Goal: Task Accomplishment & Management: Manage account settings

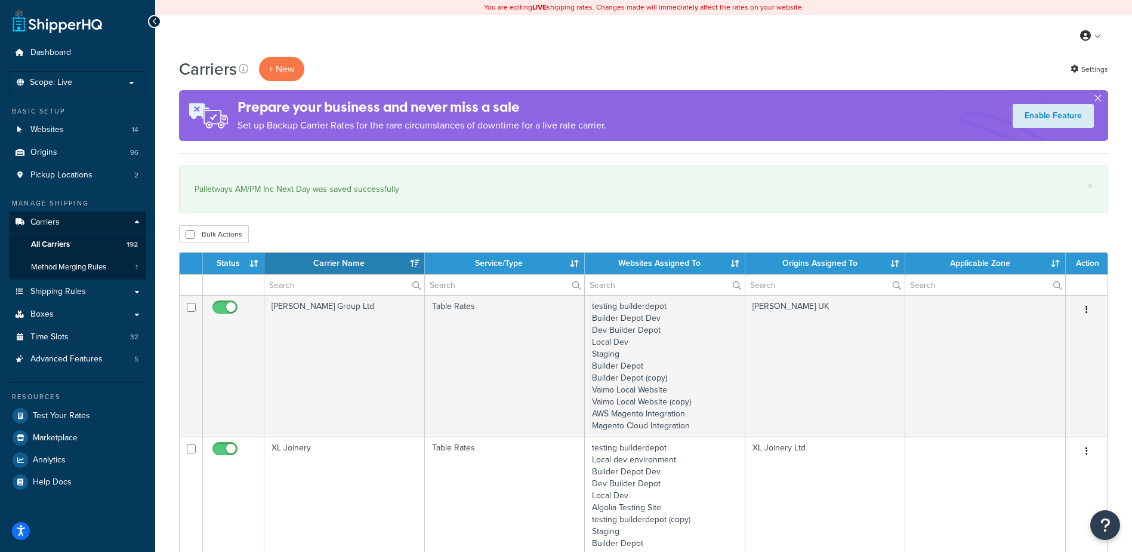
select select "15"
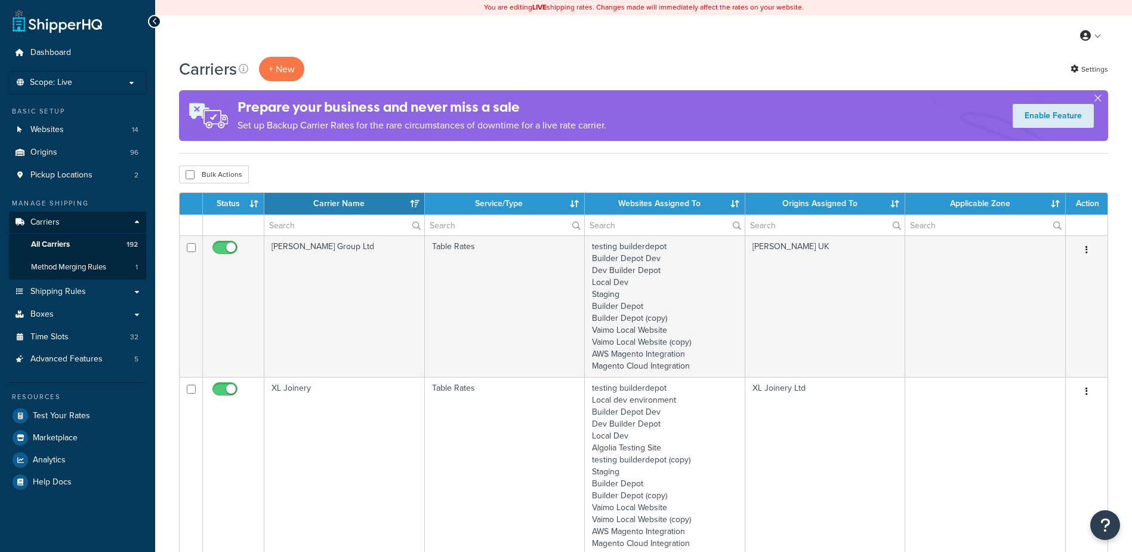
select select "15"
click at [300, 229] on input "text" at bounding box center [344, 225] width 160 height 20
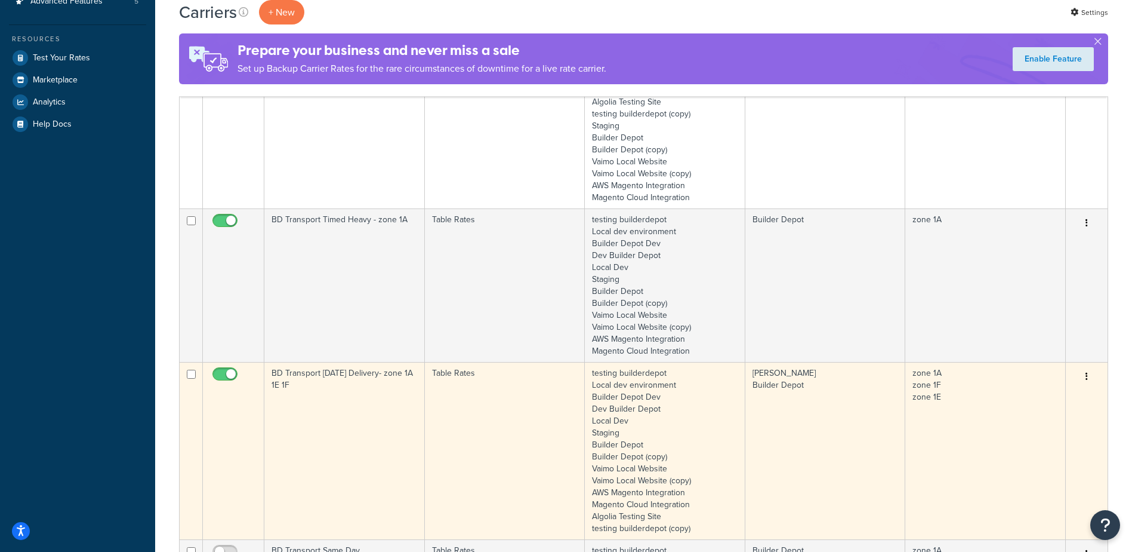
scroll to position [358, 0]
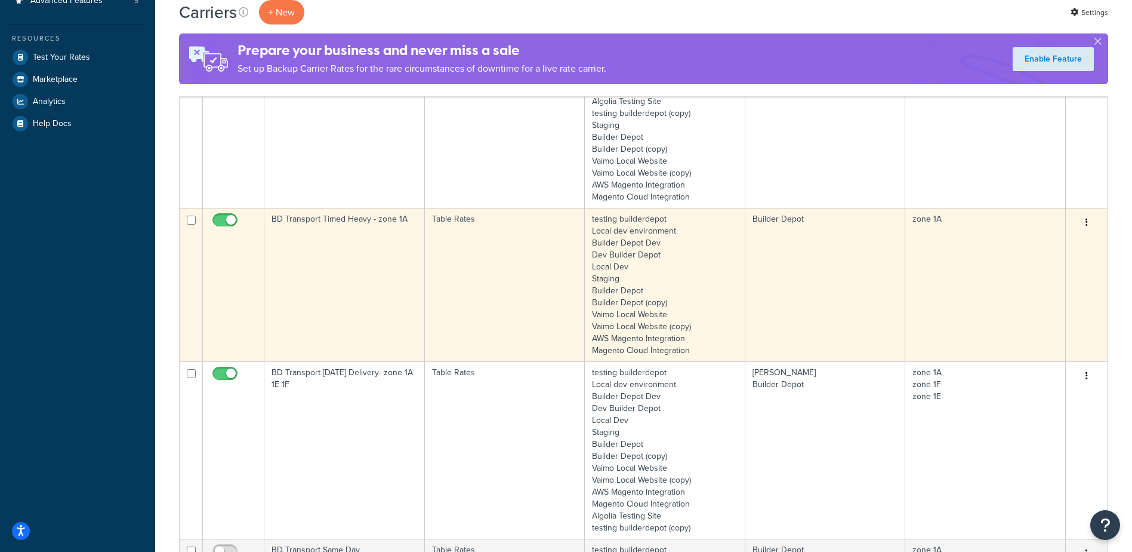
type input "1a"
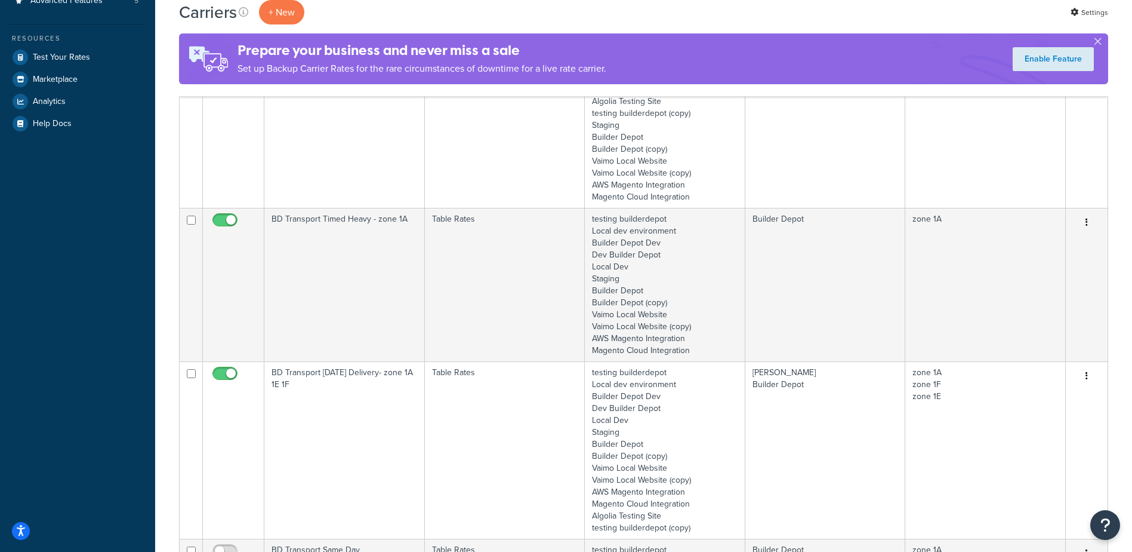
click at [370, 281] on td "BD Transport Timed Heavy - zone 1A" at bounding box center [344, 284] width 161 height 153
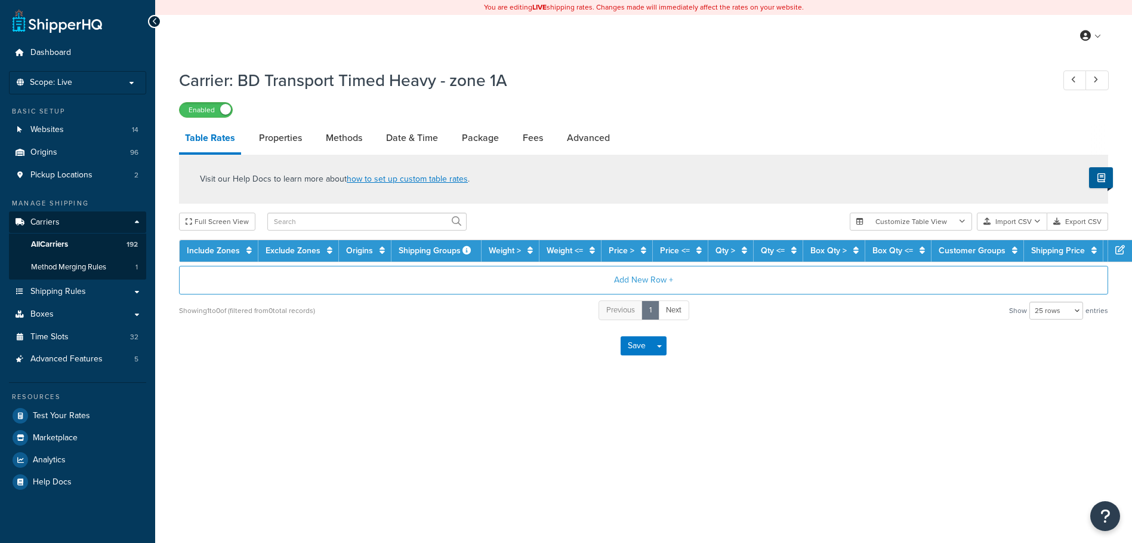
select select "25"
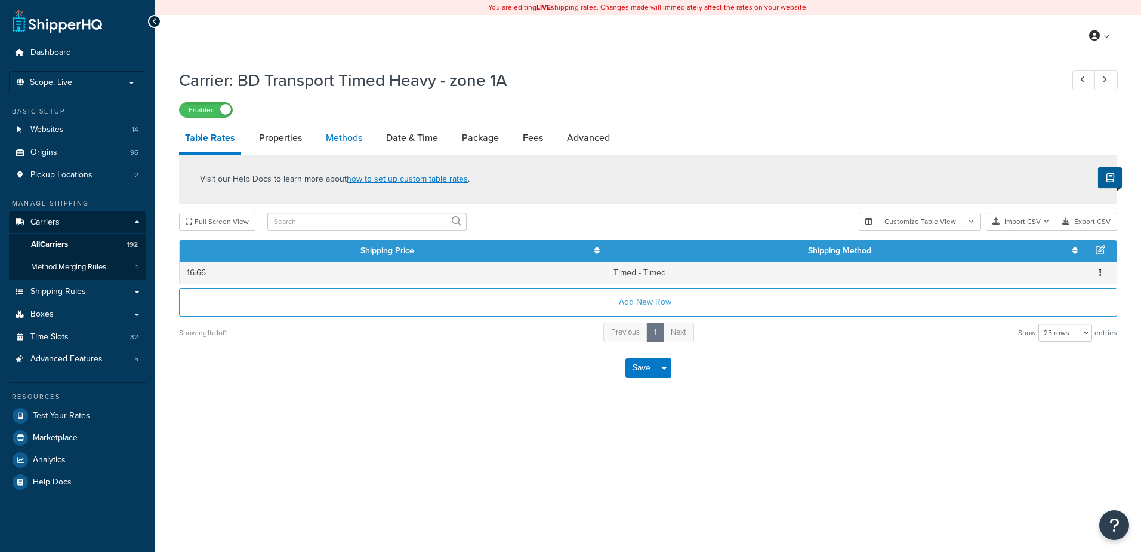
click at [334, 131] on link "Methods" at bounding box center [344, 138] width 48 height 29
select select "25"
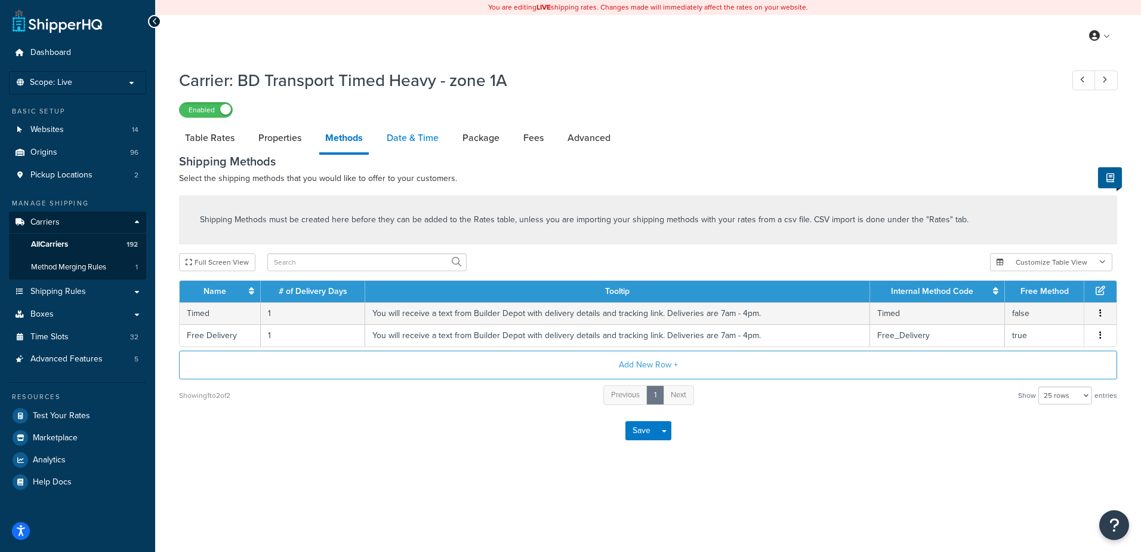
click at [398, 140] on link "Date & Time" at bounding box center [413, 138] width 64 height 29
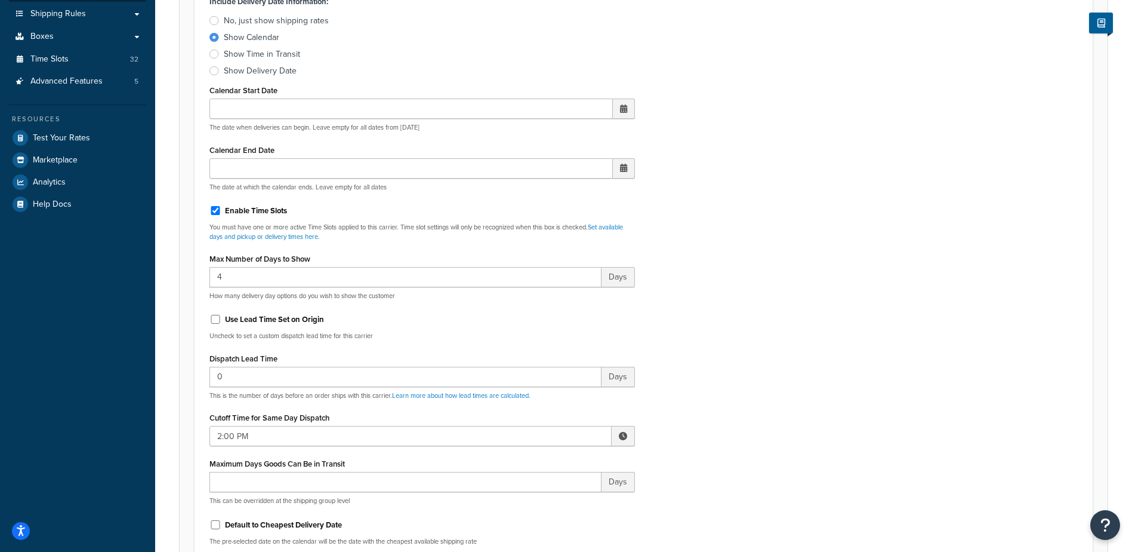
scroll to position [358, 0]
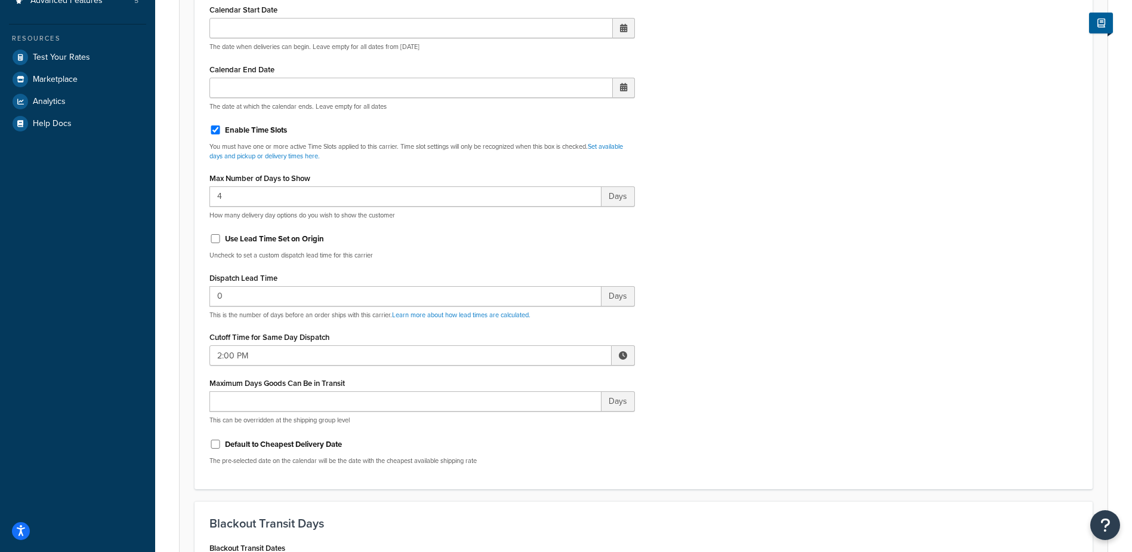
click at [621, 356] on span at bounding box center [623, 355] width 8 height 8
click at [536, 412] on span "▼" at bounding box center [536, 417] width 24 height 24
click at [536, 411] on span "▼" at bounding box center [536, 417] width 24 height 24
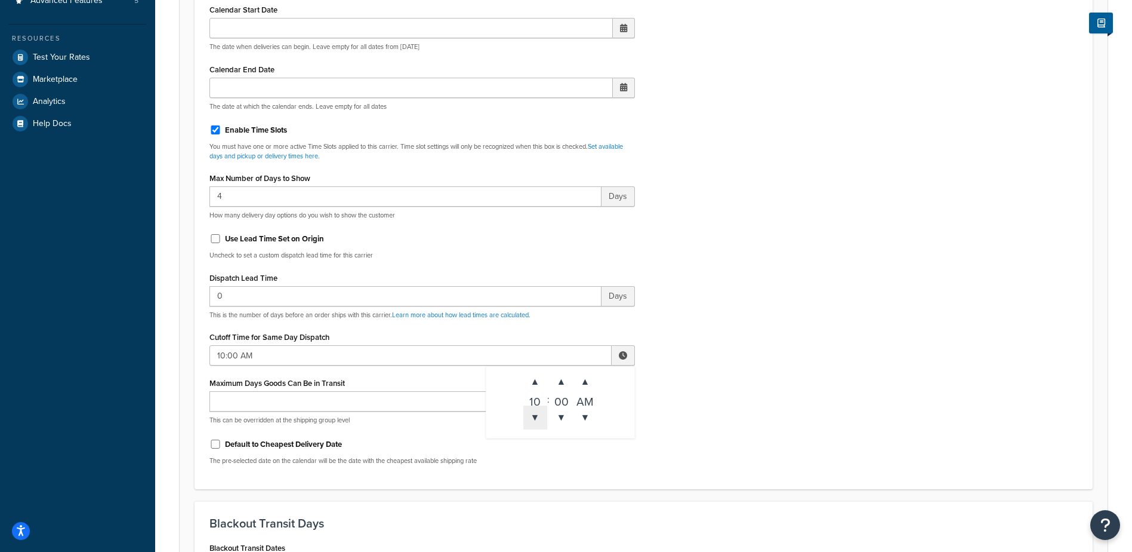
click at [536, 411] on span "▼" at bounding box center [536, 417] width 24 height 24
type input "9:00 AM"
click at [708, 390] on div "Include Delivery Date Information: No, just show shipping rates Show Calendar S…" at bounding box center [644, 193] width 887 height 562
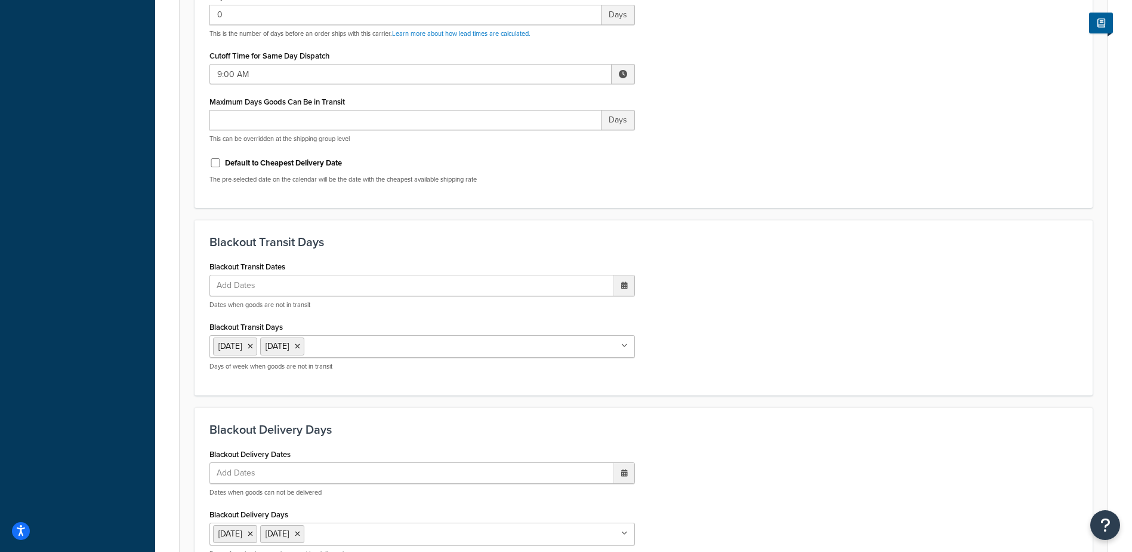
scroll to position [904, 0]
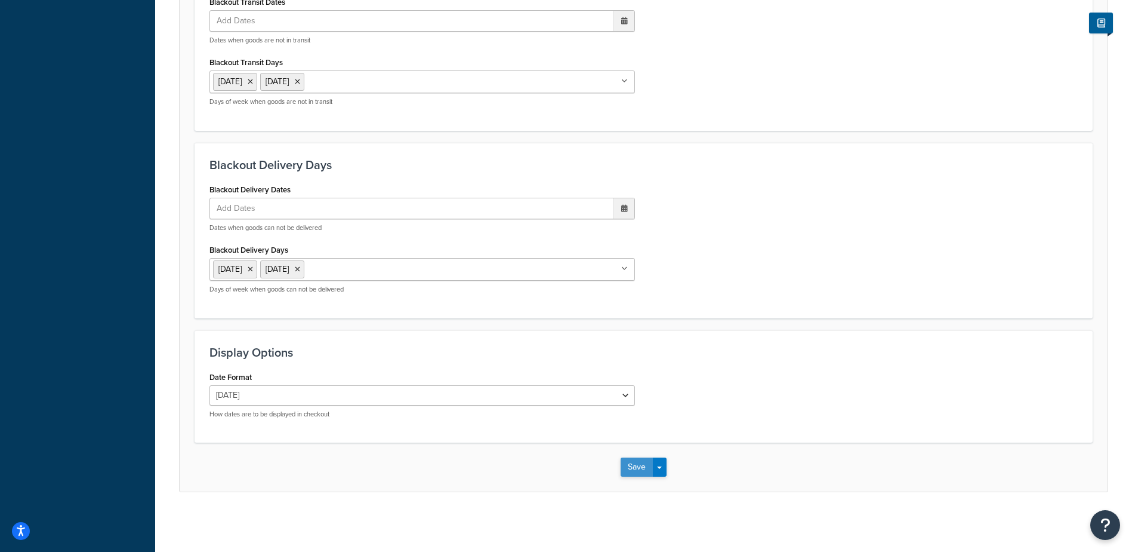
click at [633, 470] on button "Save" at bounding box center [637, 466] width 32 height 19
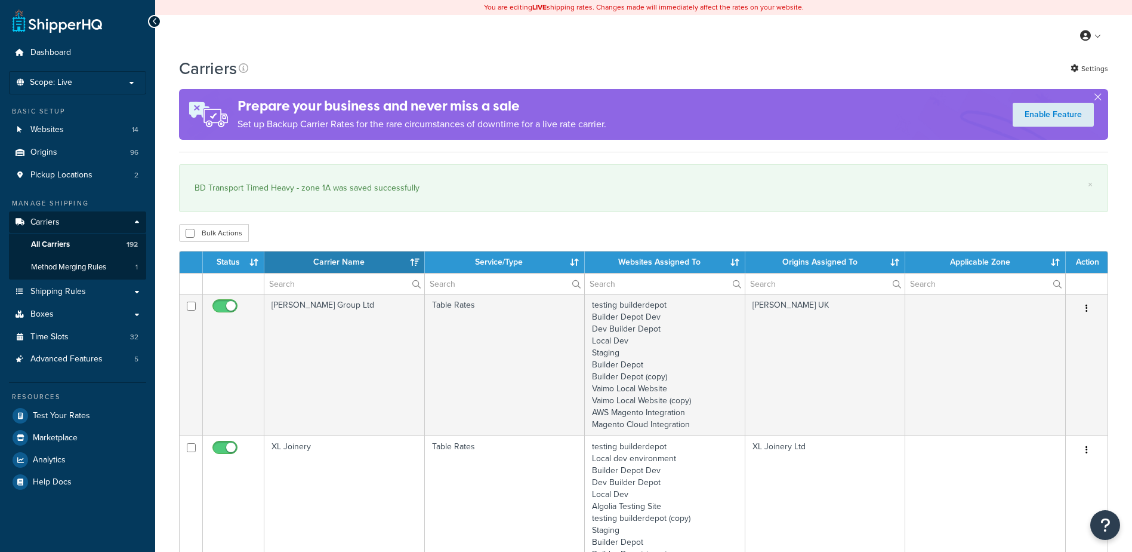
select select "15"
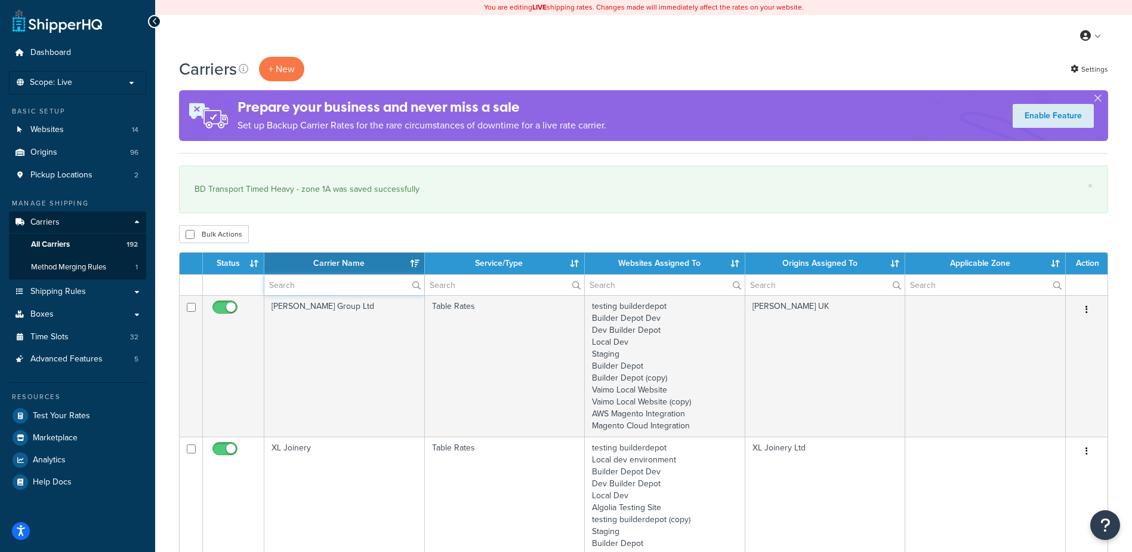
click at [279, 287] on input "text" at bounding box center [344, 285] width 160 height 20
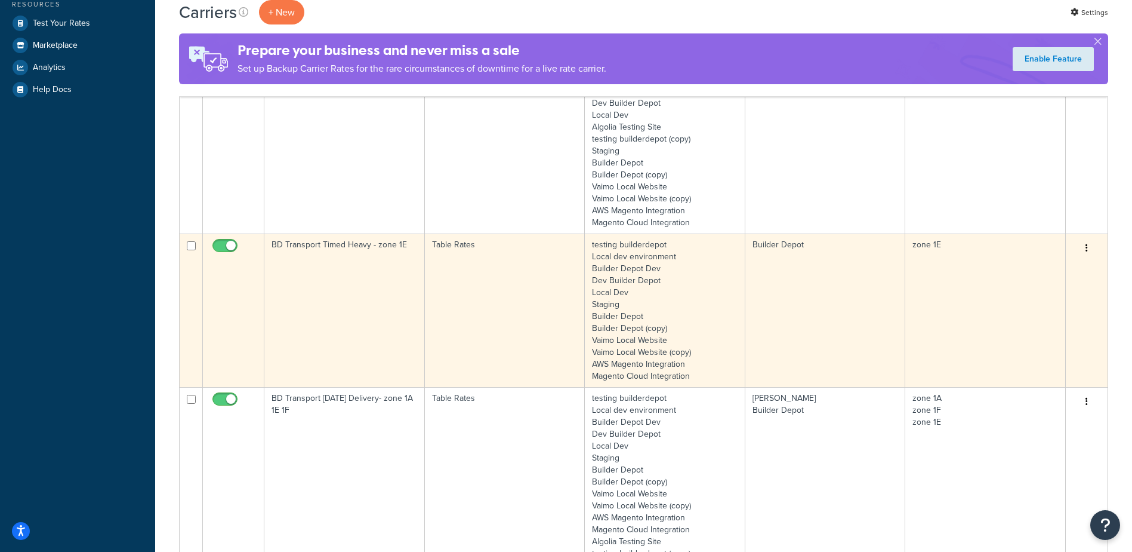
scroll to position [418, 0]
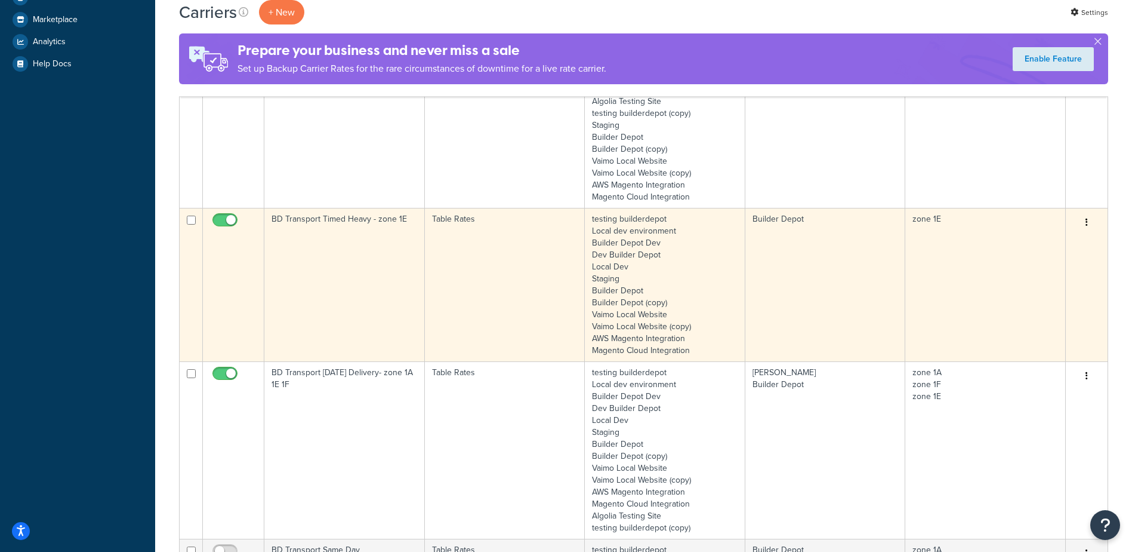
type input "1e"
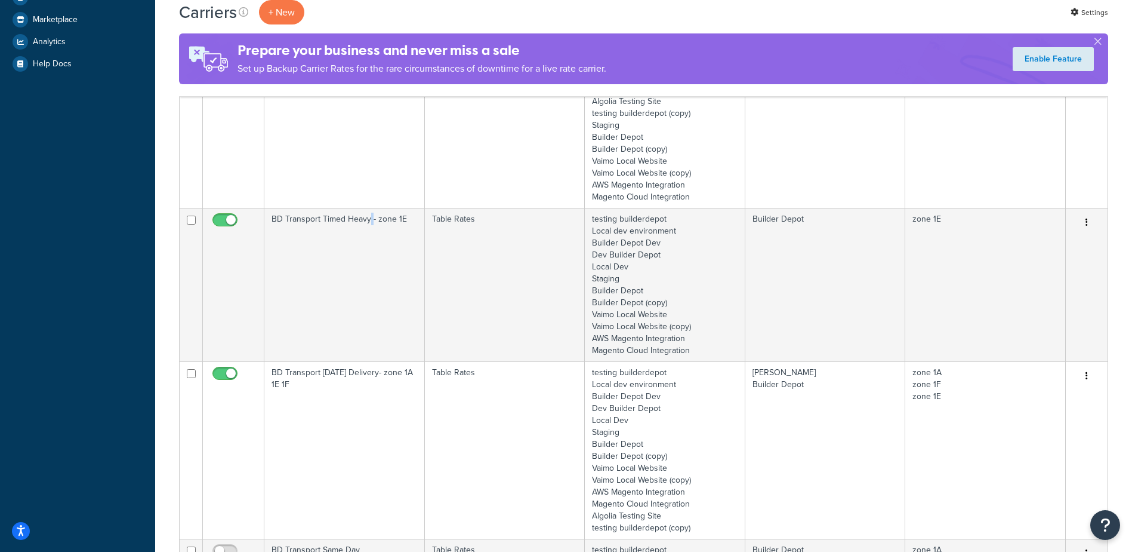
click at [370, 293] on td "BD Transport Timed Heavy - zone 1E" at bounding box center [344, 284] width 161 height 153
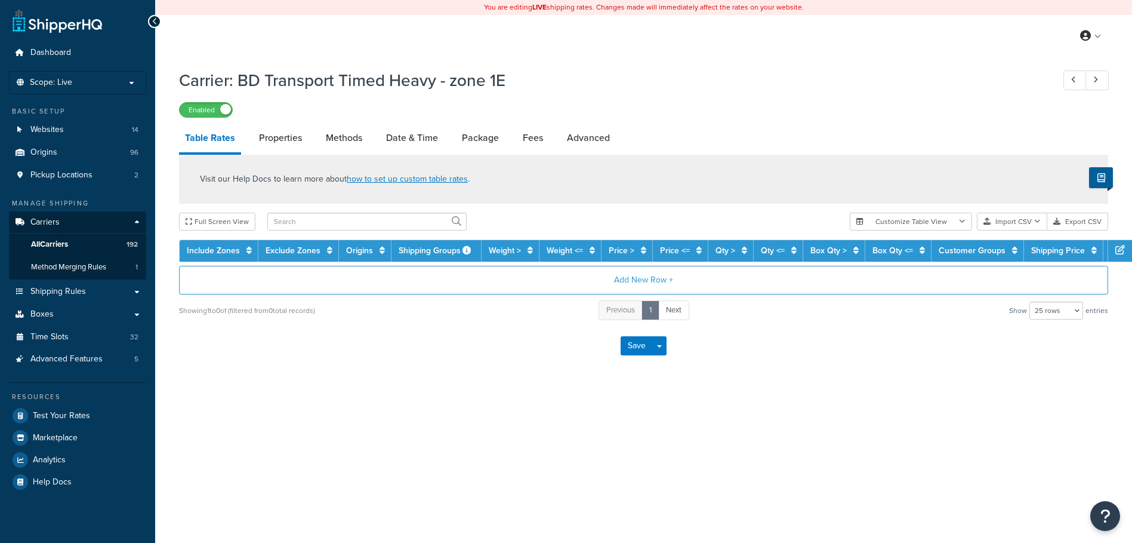
select select "25"
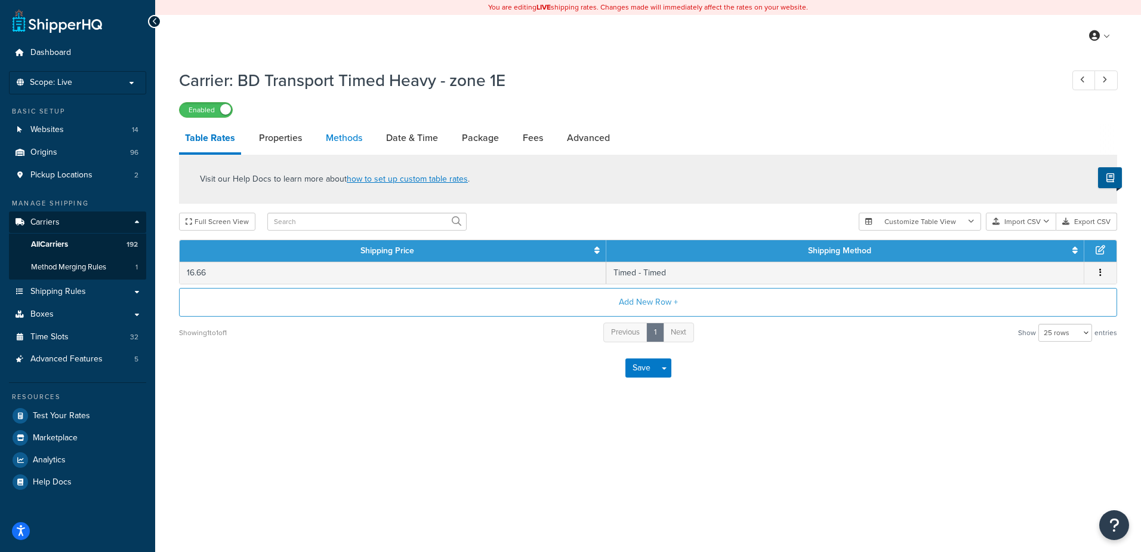
click at [354, 141] on link "Methods" at bounding box center [344, 138] width 48 height 29
select select "25"
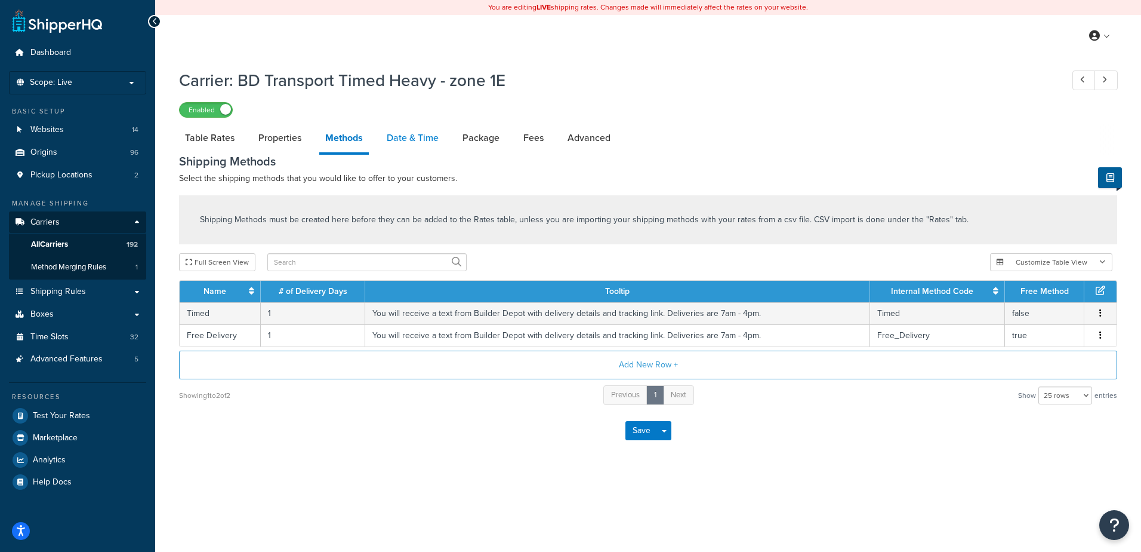
click at [415, 139] on link "Date & Time" at bounding box center [413, 138] width 64 height 29
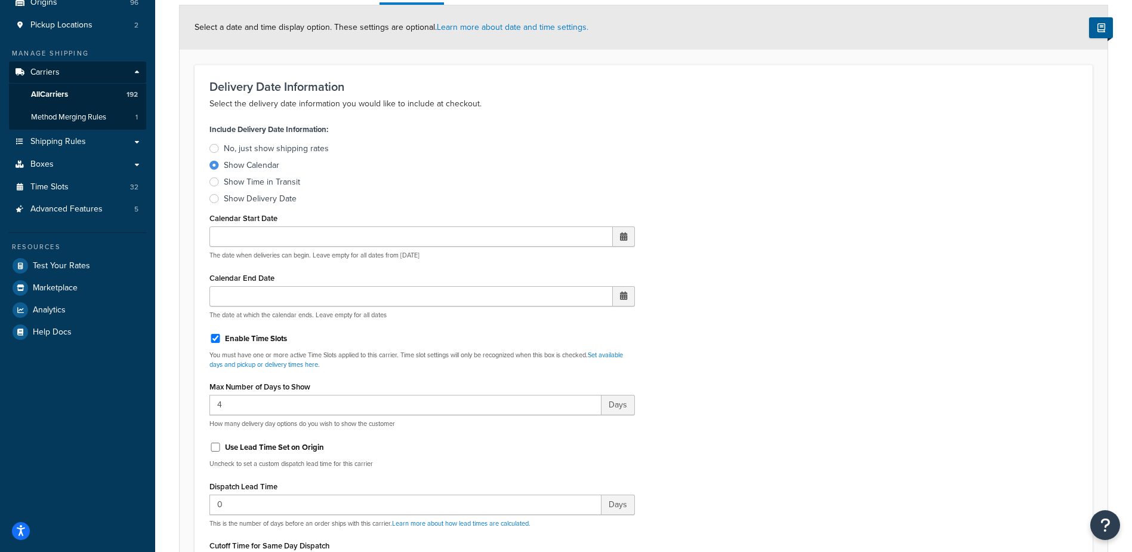
scroll to position [358, 0]
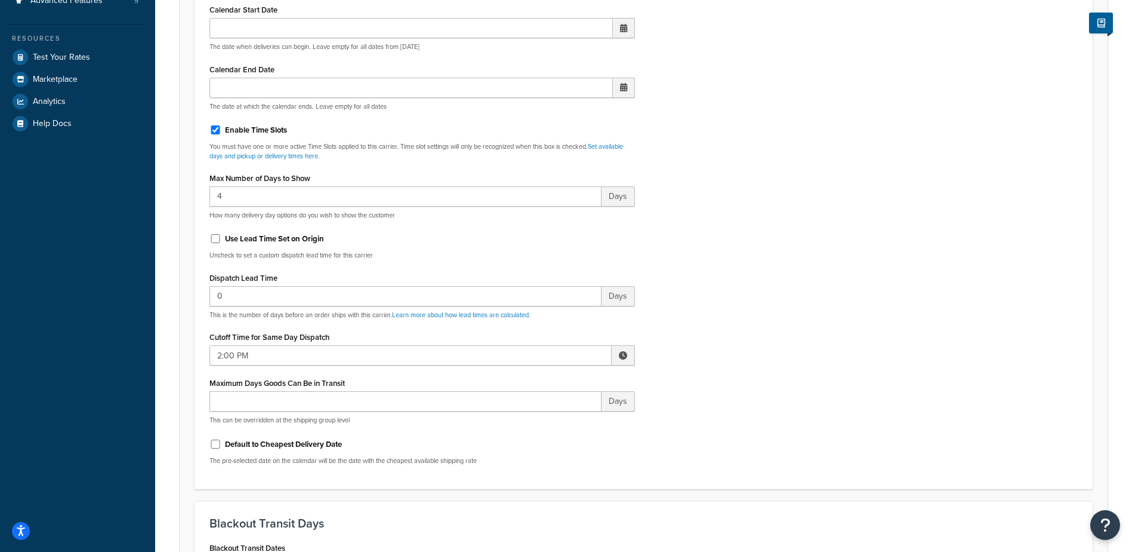
click at [622, 360] on span at bounding box center [623, 355] width 23 height 20
click at [541, 415] on span "▼" at bounding box center [536, 417] width 24 height 24
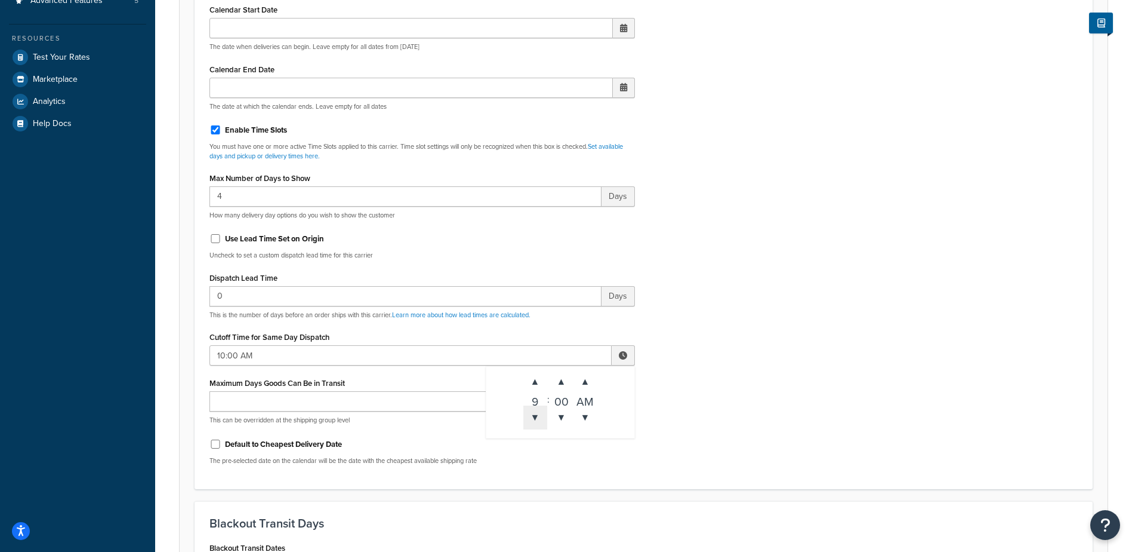
click at [541, 415] on span "▼" at bounding box center [536, 417] width 24 height 24
type input "9:00 AM"
click at [752, 362] on div "Include Delivery Date Information: No, just show shipping rates Show Calendar S…" at bounding box center [644, 193] width 887 height 562
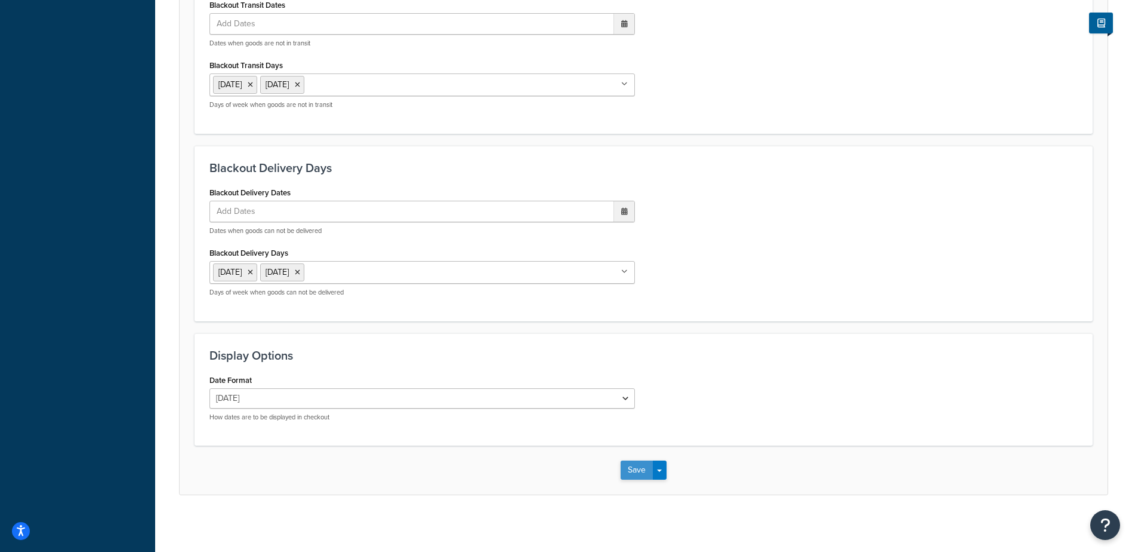
scroll to position [904, 0]
click at [642, 469] on button "Save" at bounding box center [637, 466] width 32 height 19
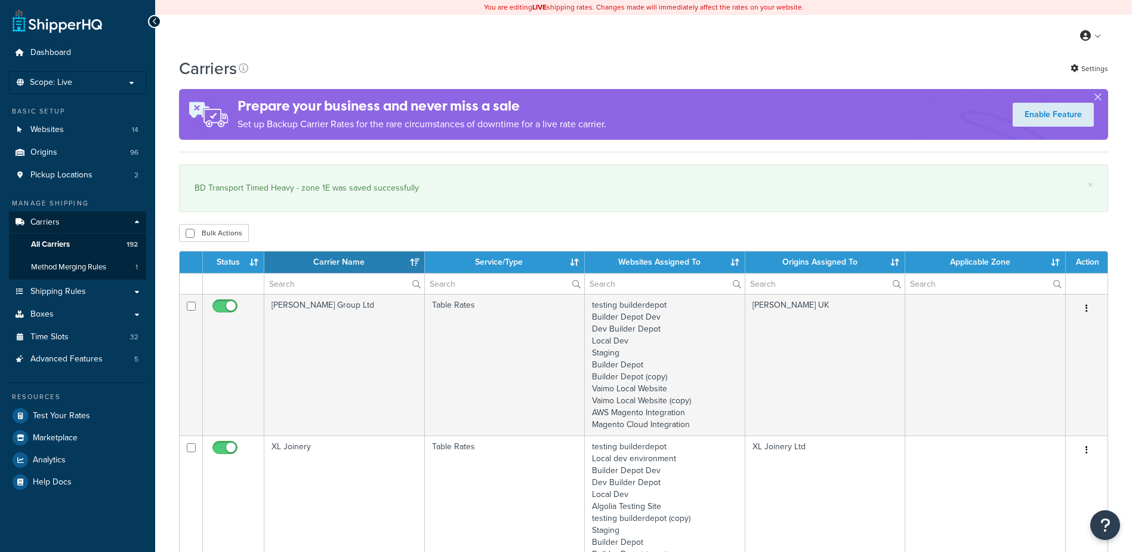
select select "15"
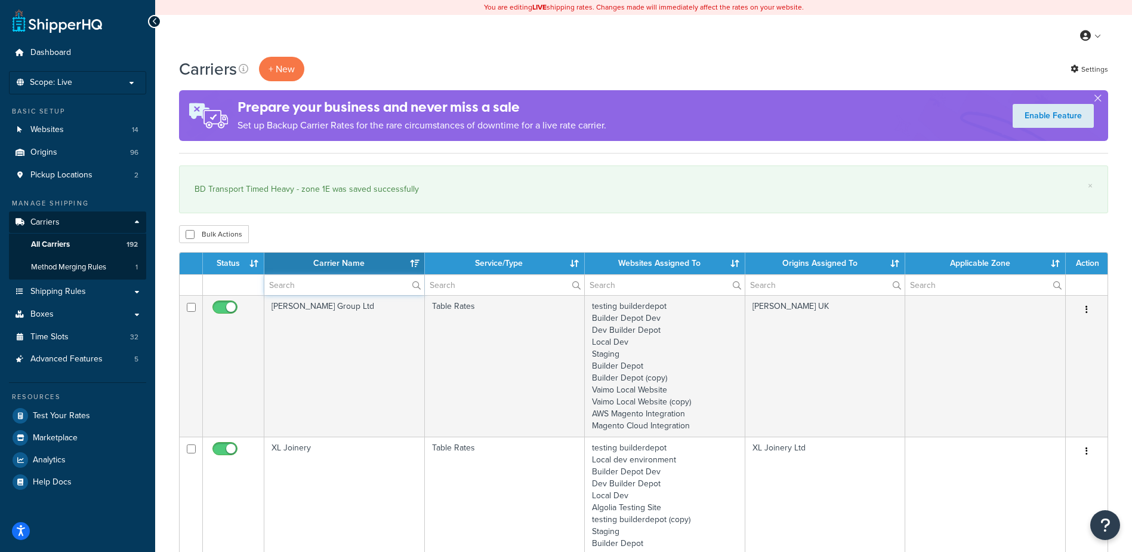
click at [307, 292] on input "text" at bounding box center [344, 285] width 160 height 20
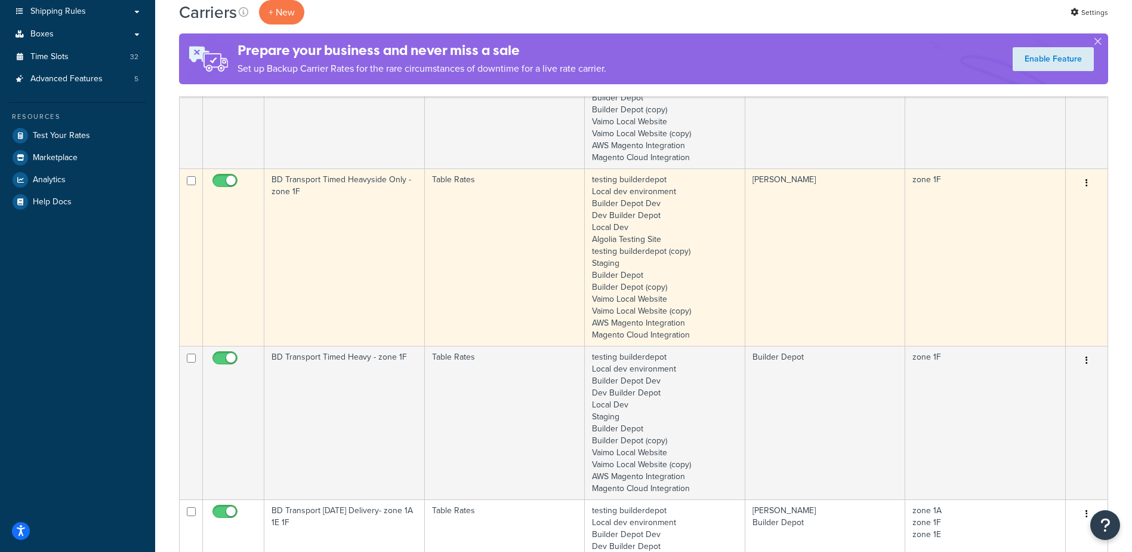
scroll to position [298, 0]
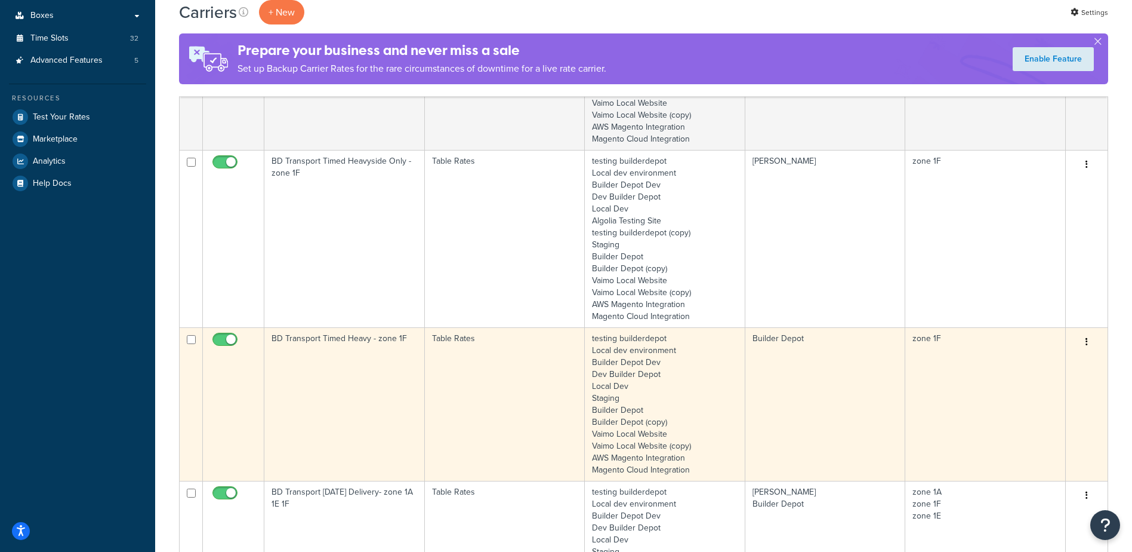
type input "1f"
click at [340, 368] on td "BD Transport Timed Heavy - zone 1F" at bounding box center [344, 403] width 161 height 153
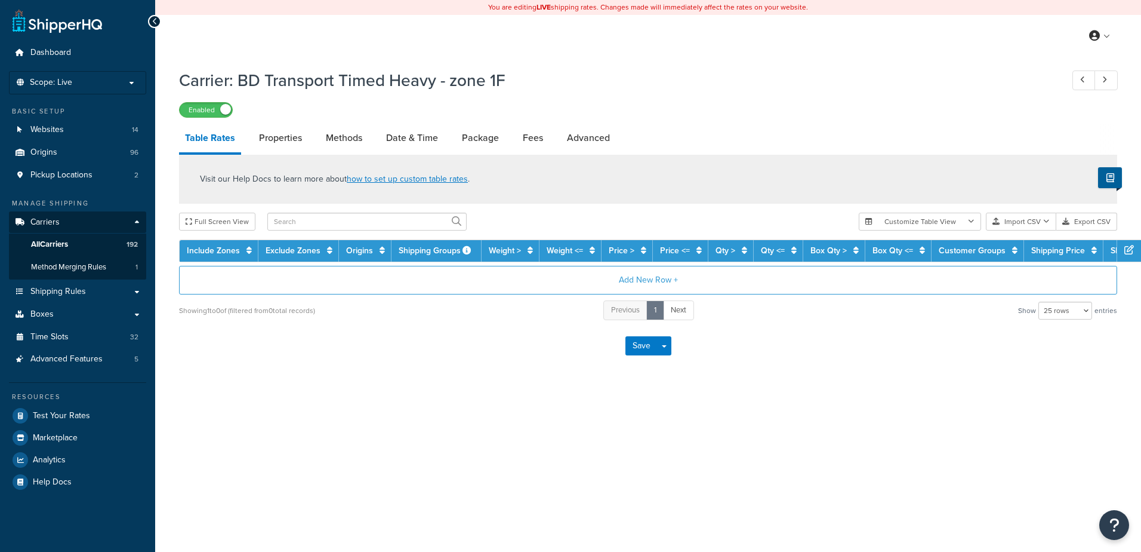
select select "25"
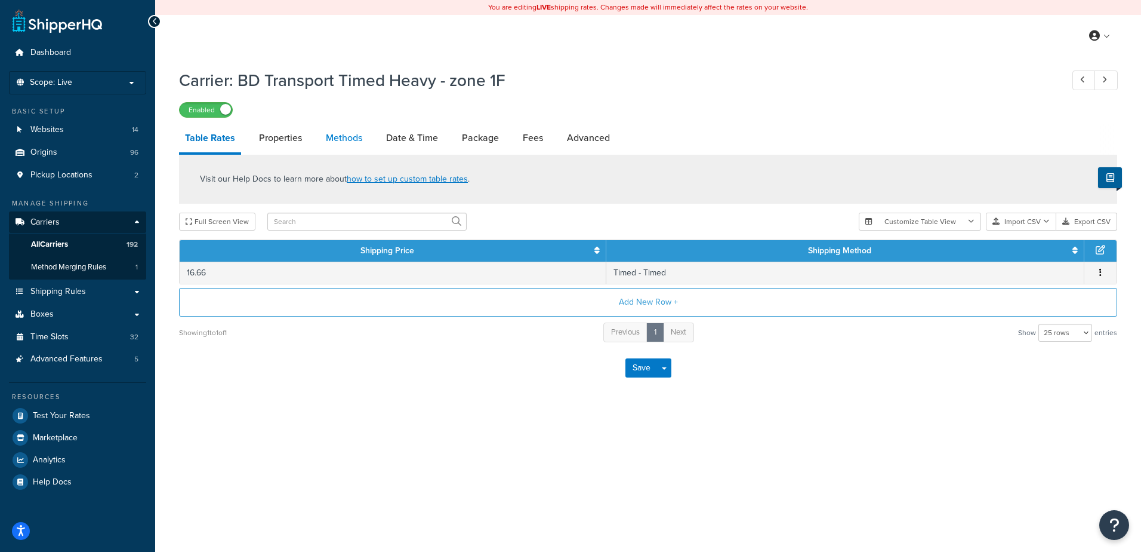
click at [350, 131] on link "Methods" at bounding box center [344, 138] width 48 height 29
select select "25"
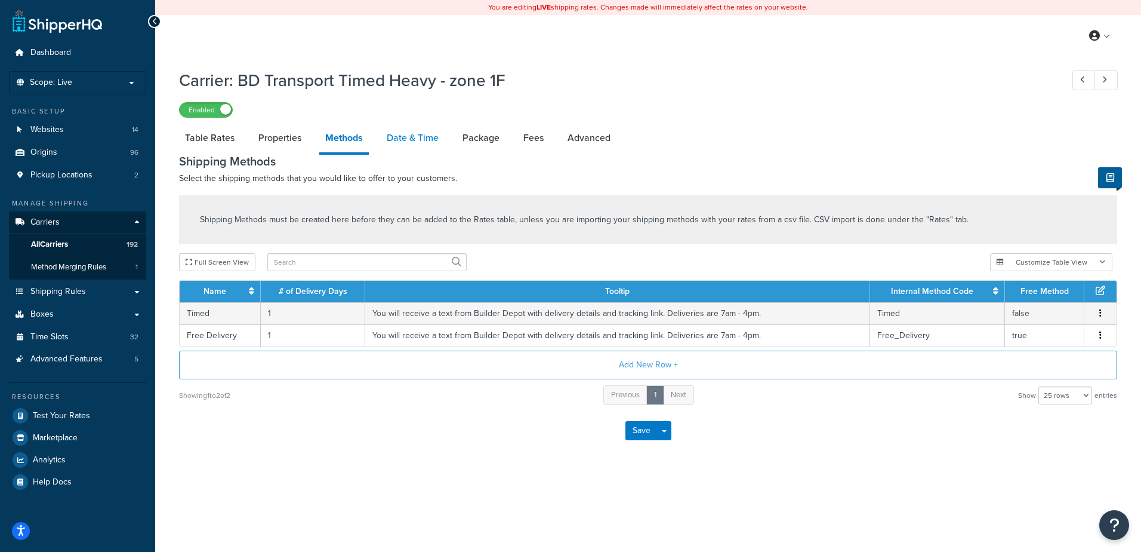
click at [405, 130] on link "Date & Time" at bounding box center [413, 138] width 64 height 29
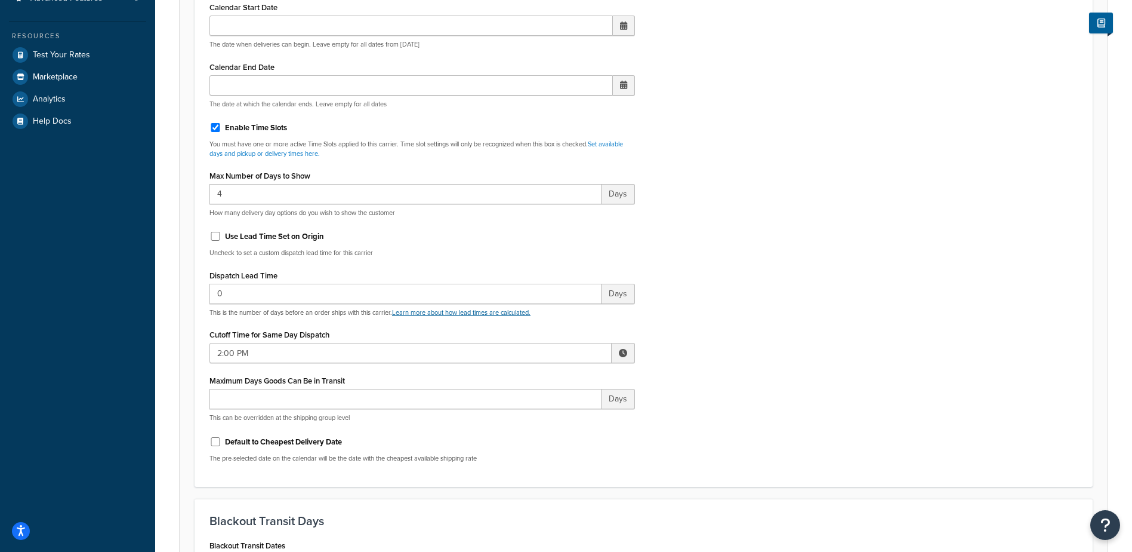
scroll to position [418, 0]
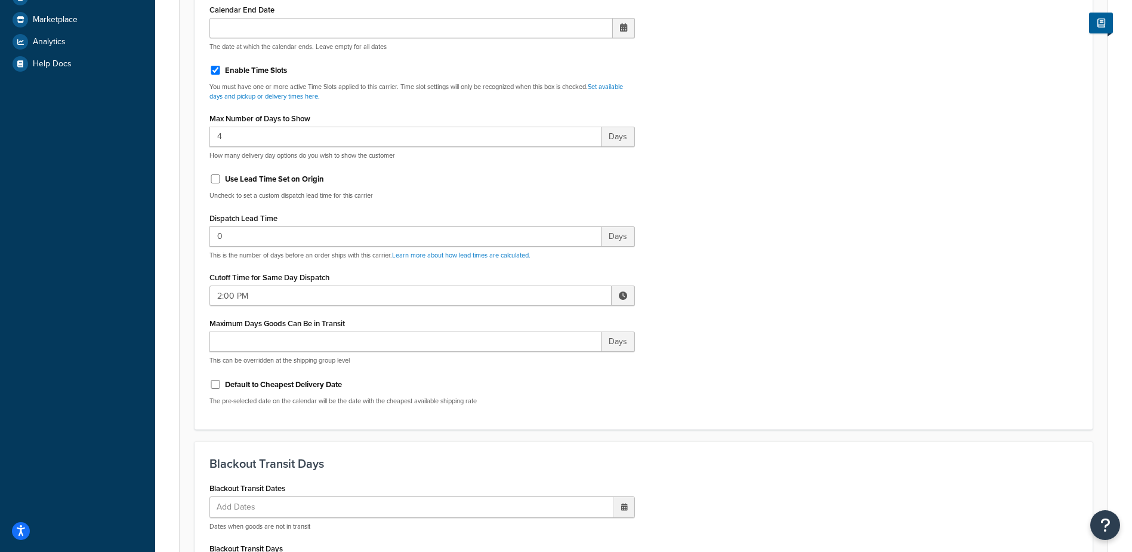
click at [618, 297] on span at bounding box center [623, 295] width 23 height 20
click at [533, 355] on span "▼" at bounding box center [536, 358] width 24 height 24
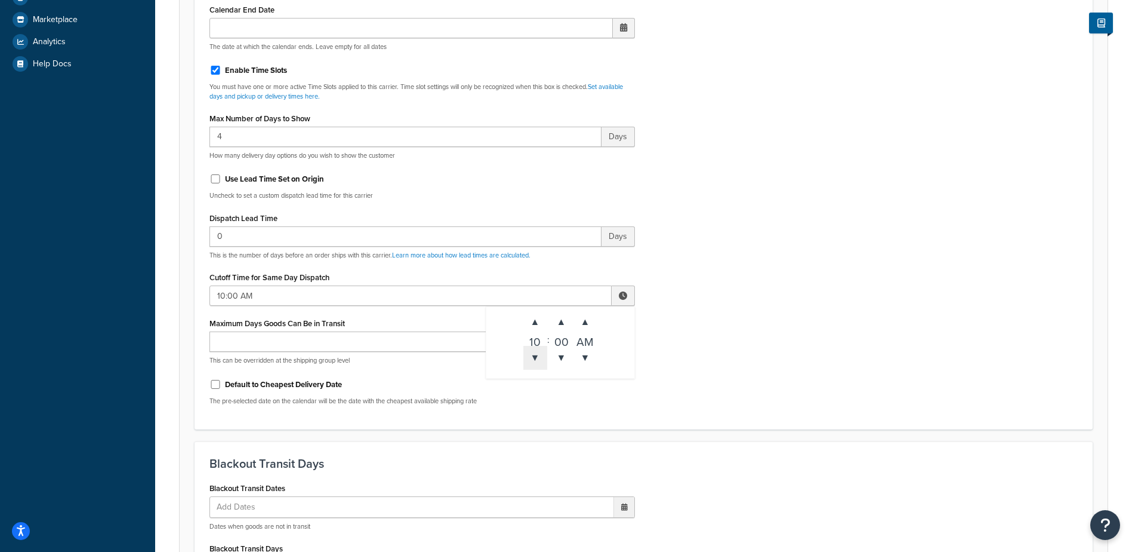
click at [533, 355] on span "▼" at bounding box center [536, 358] width 24 height 24
type input "9:00 AM"
click at [731, 338] on div "Include Delivery Date Information: No, just show shipping rates Show Calendar S…" at bounding box center [644, 134] width 887 height 562
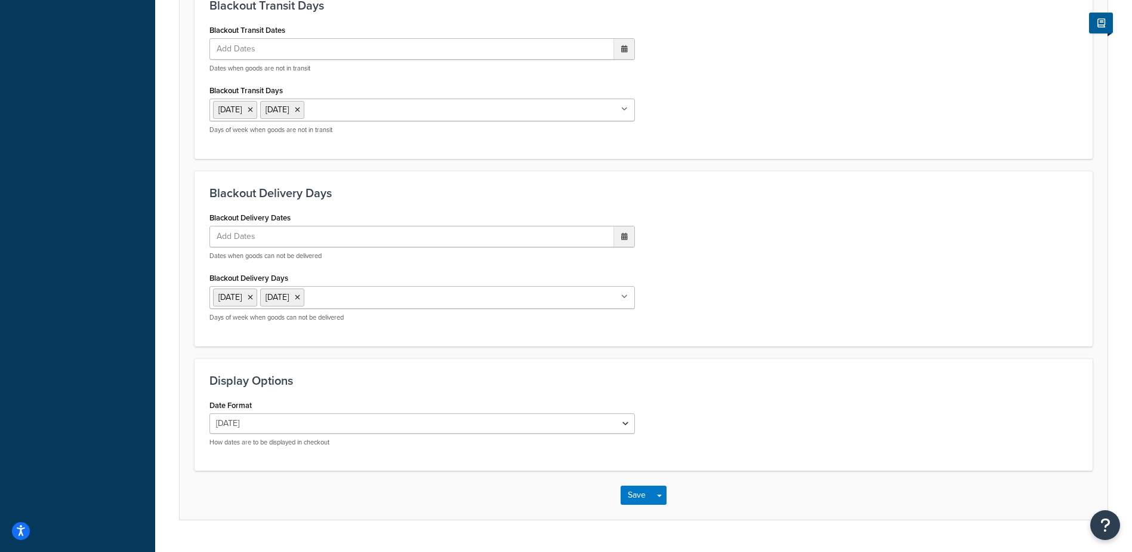
scroll to position [904, 0]
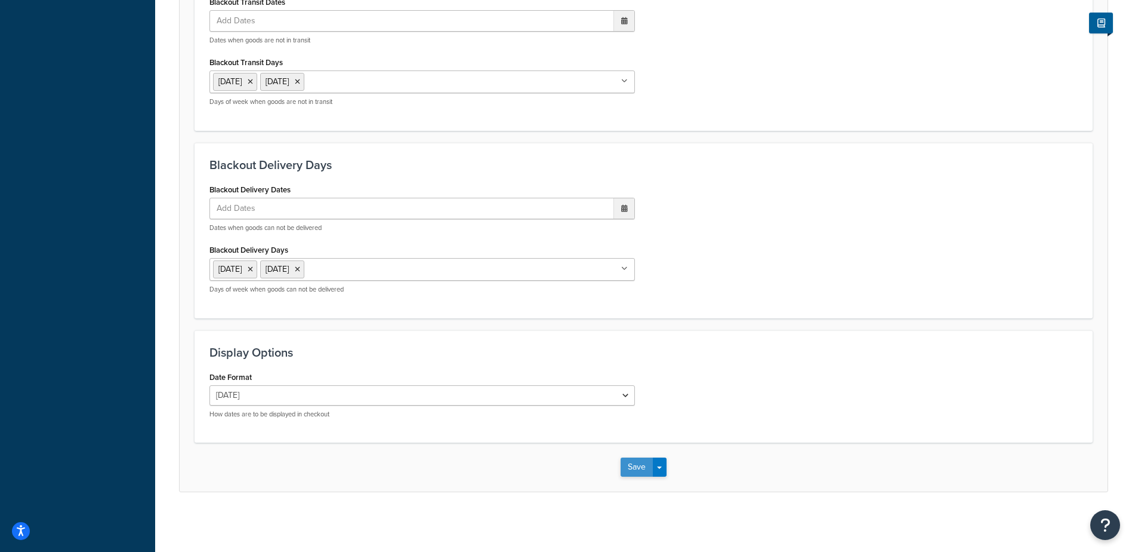
click at [639, 464] on button "Save" at bounding box center [637, 466] width 32 height 19
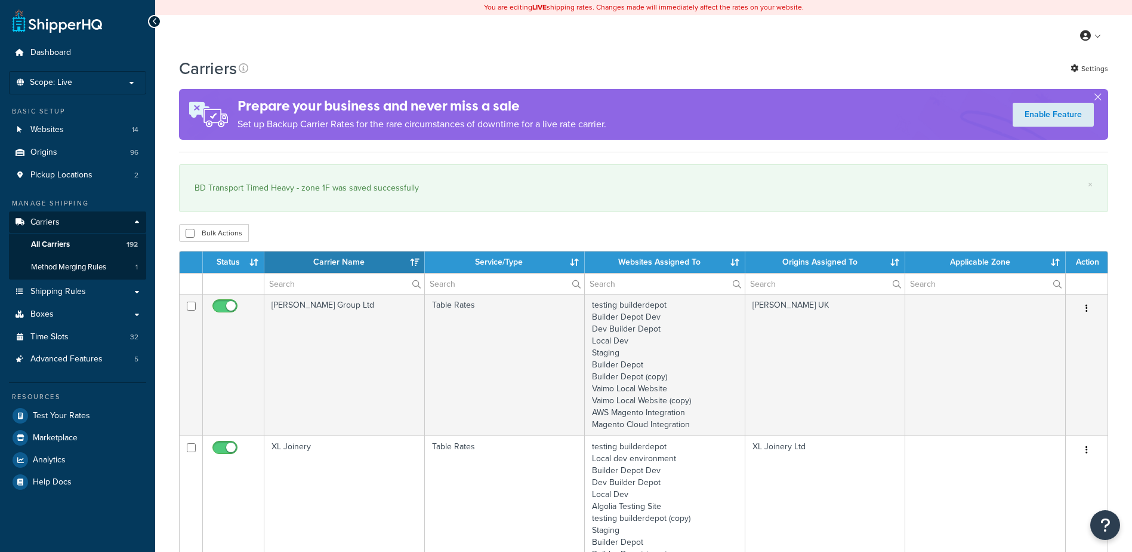
select select "15"
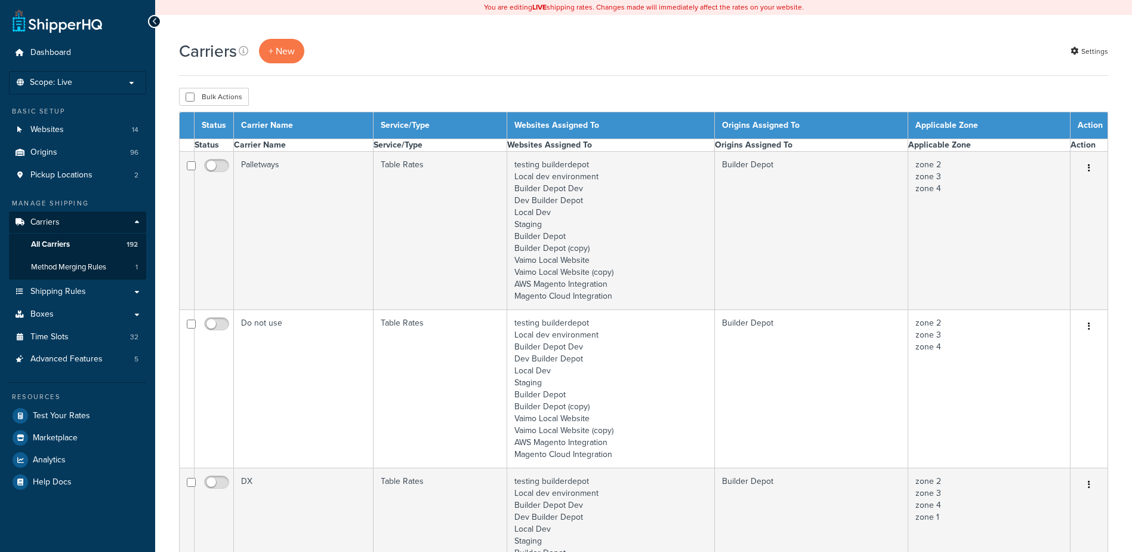
select select "15"
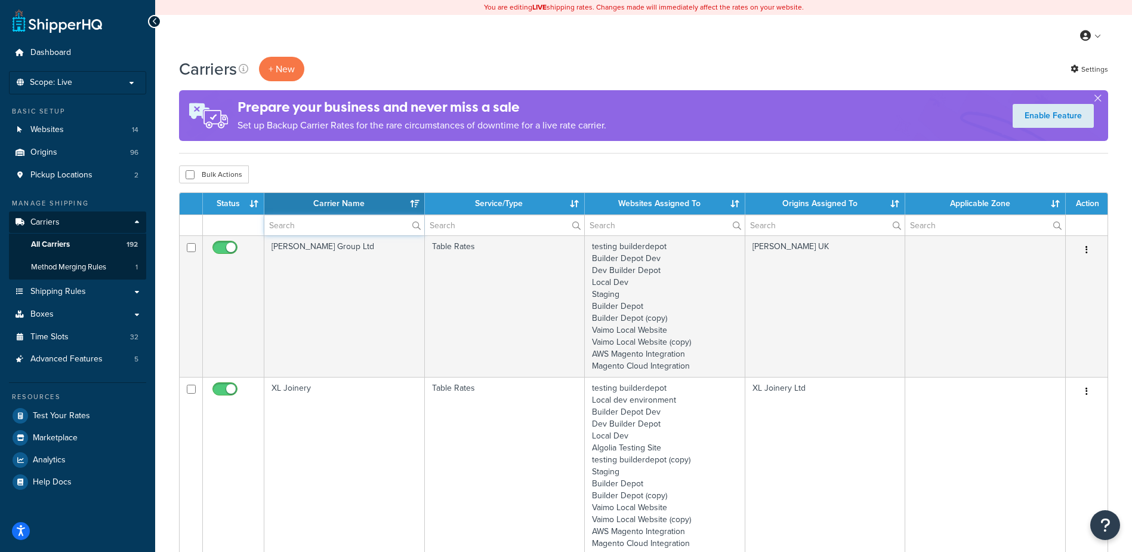
click at [309, 229] on input "text" at bounding box center [344, 225] width 160 height 20
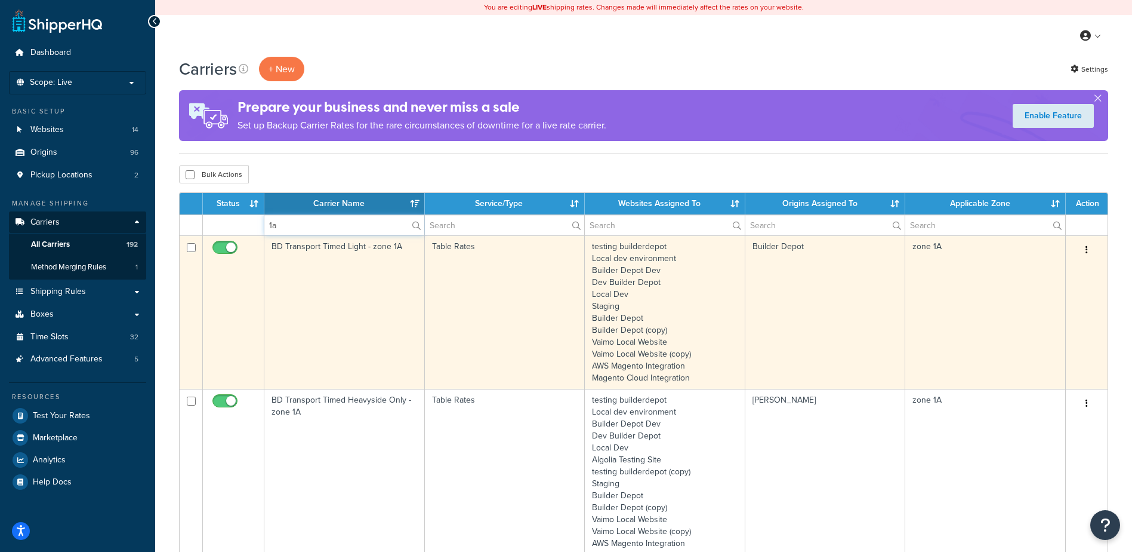
type input "1a"
click at [359, 290] on td "BD Transport Timed Light - zone 1A" at bounding box center [344, 311] width 161 height 153
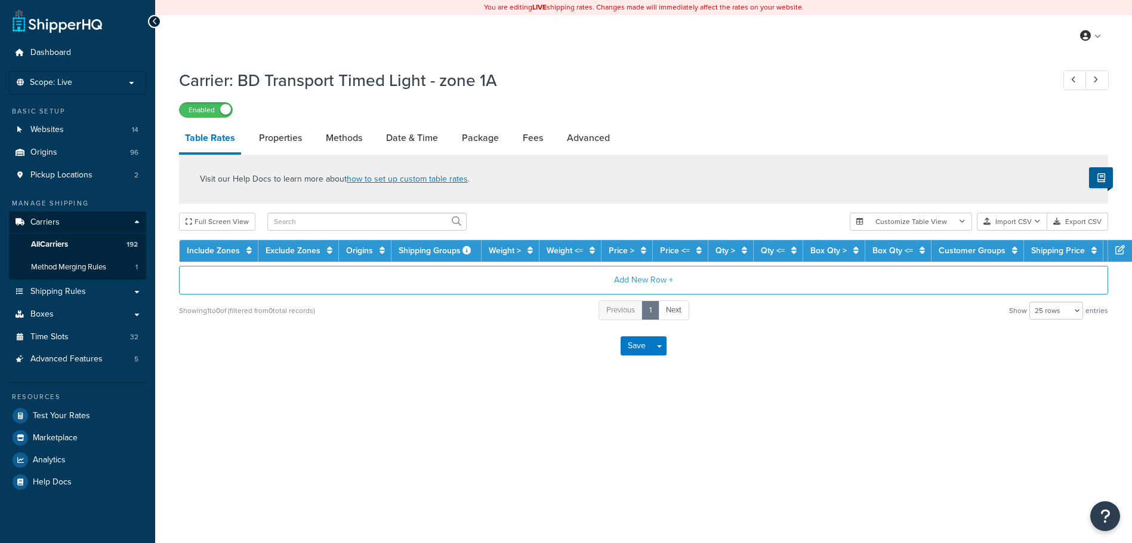
select select "25"
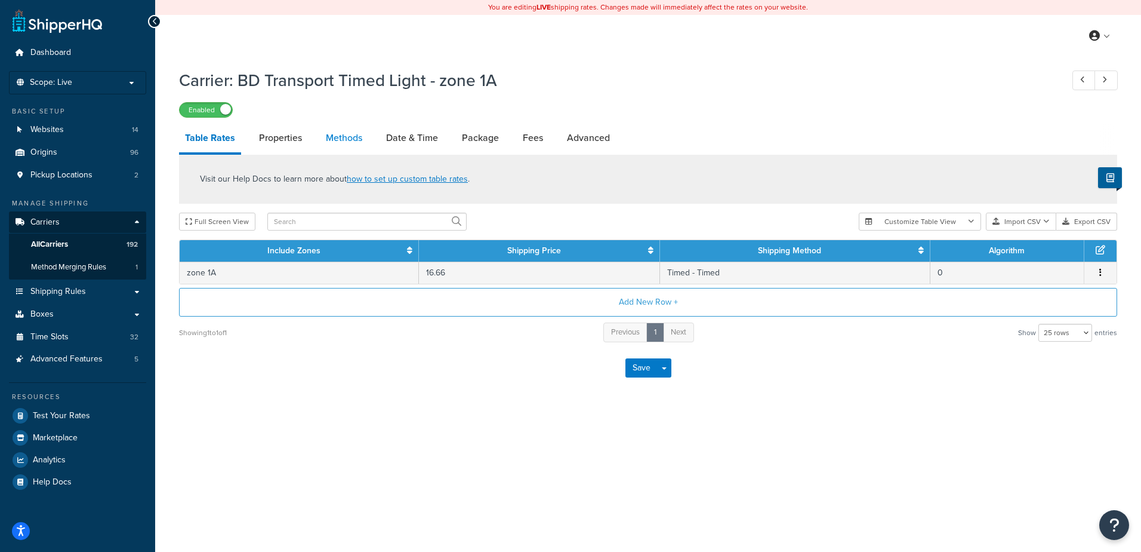
drag, startPoint x: 0, startPoint y: 0, endPoint x: 346, endPoint y: 131, distance: 370.3
click at [346, 131] on link "Methods" at bounding box center [344, 138] width 48 height 29
select select "25"
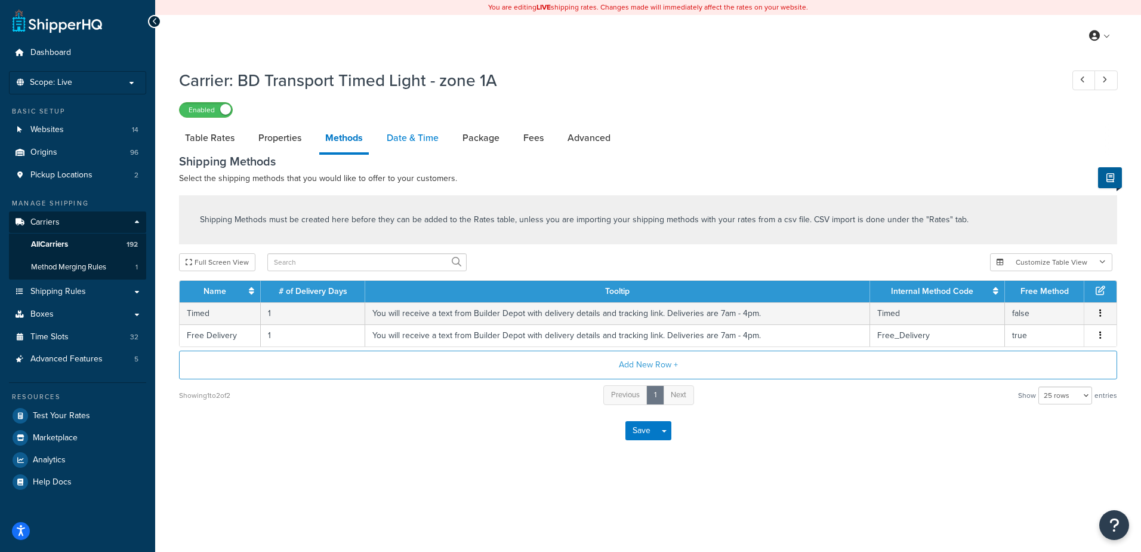
click at [396, 133] on link "Date & Time" at bounding box center [413, 138] width 64 height 29
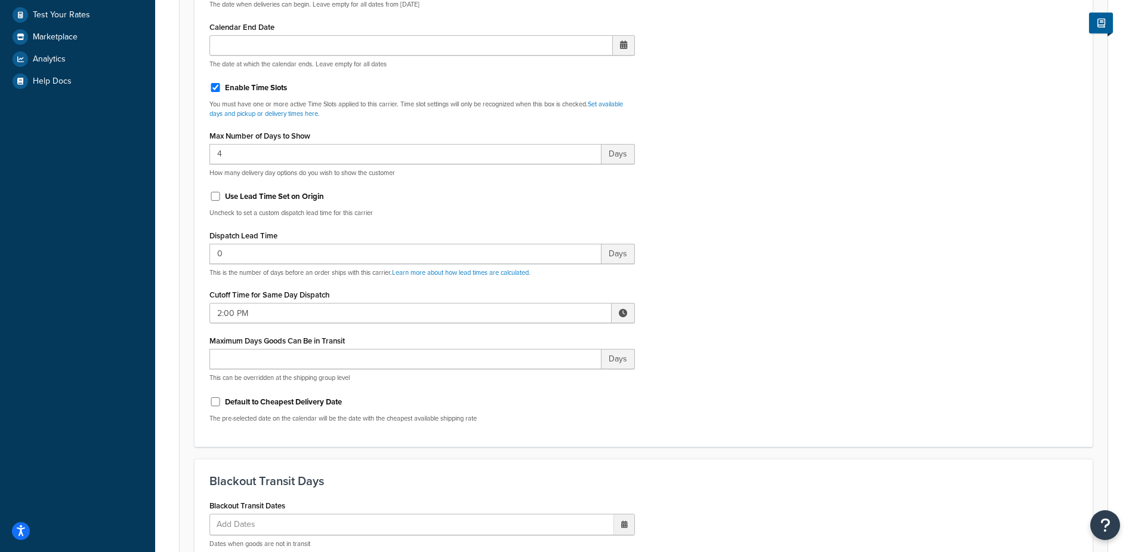
scroll to position [418, 0]
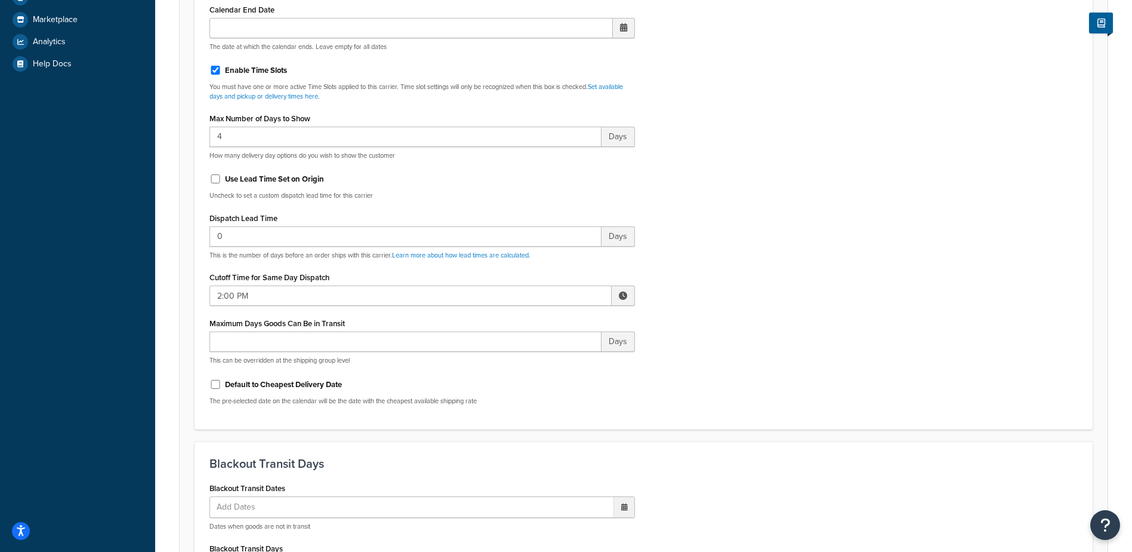
click at [616, 294] on span at bounding box center [623, 295] width 23 height 20
click at [533, 358] on span "▼" at bounding box center [536, 358] width 24 height 24
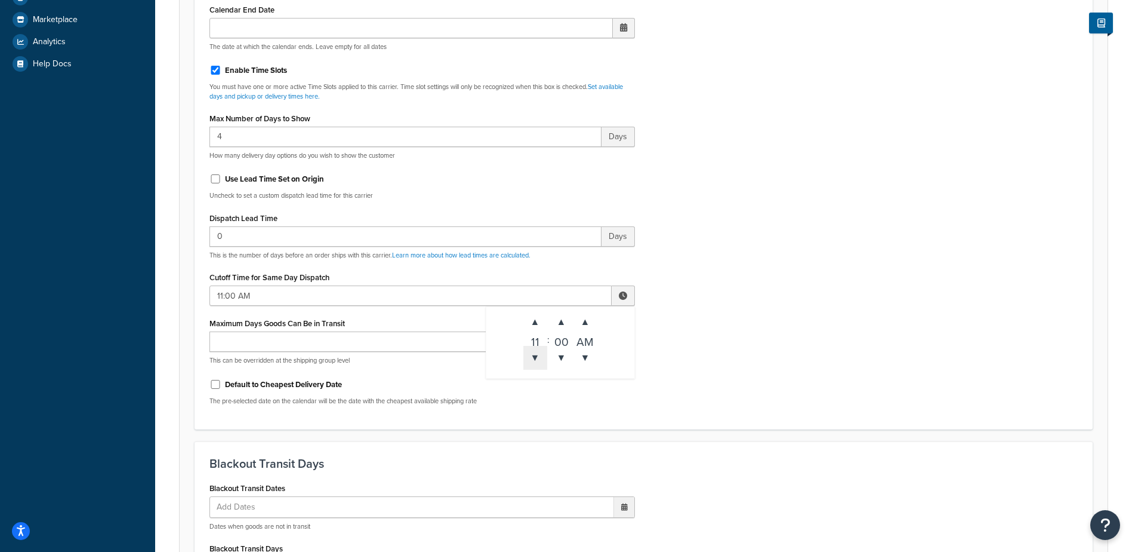
type input "10:00 AM"
click at [722, 305] on div "Include Delivery Date Information: No, just show shipping rates Show Calendar S…" at bounding box center [644, 134] width 887 height 562
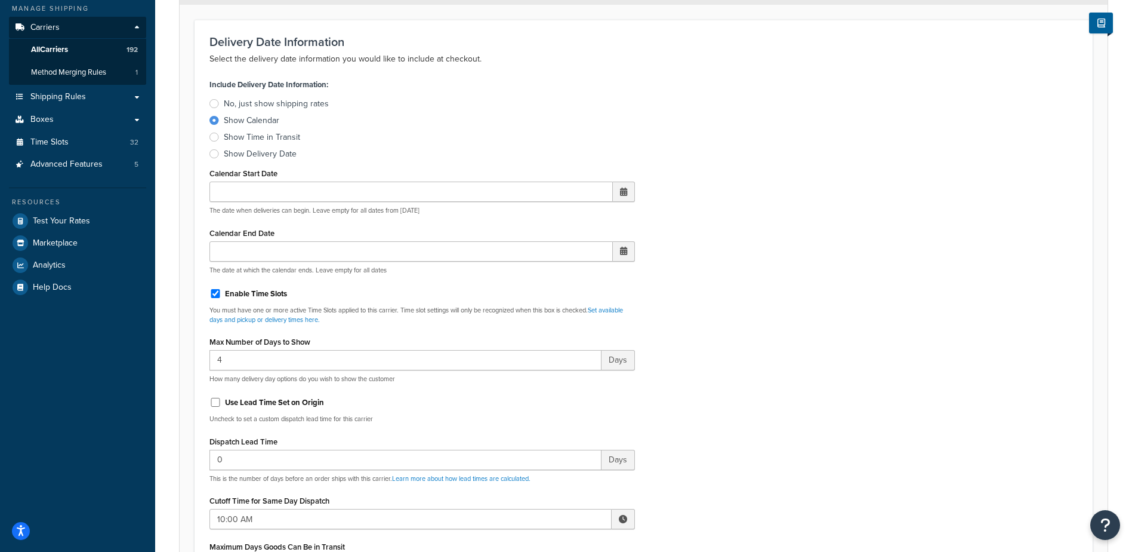
scroll to position [0, 0]
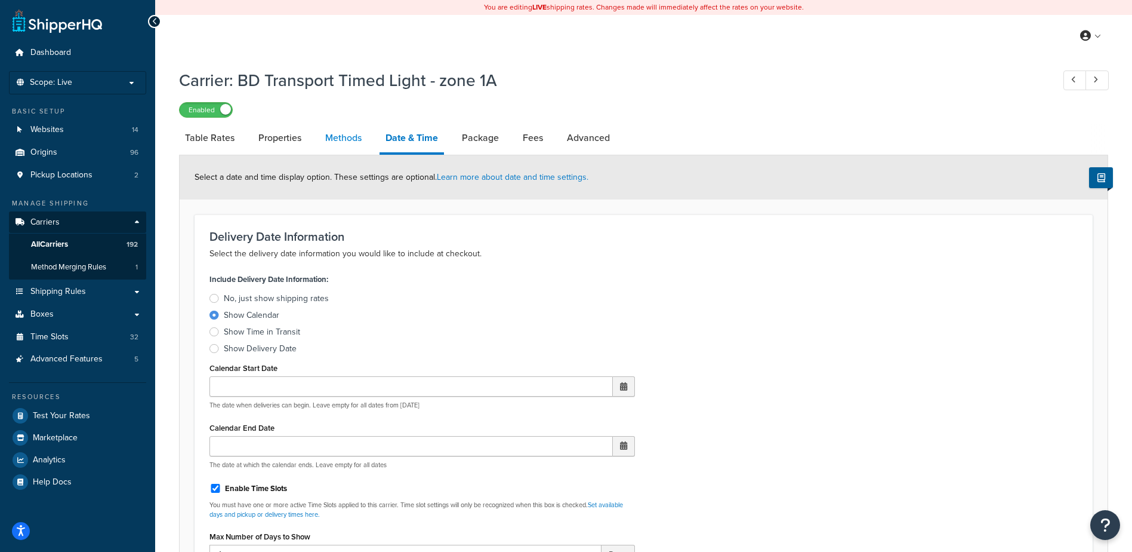
click at [352, 129] on link "Methods" at bounding box center [343, 138] width 48 height 29
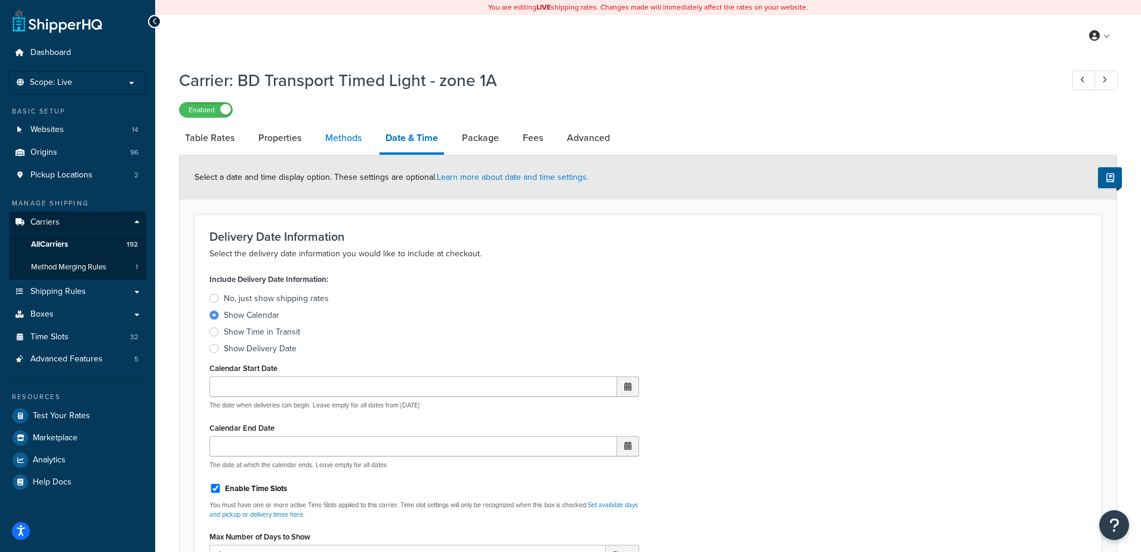
select select "25"
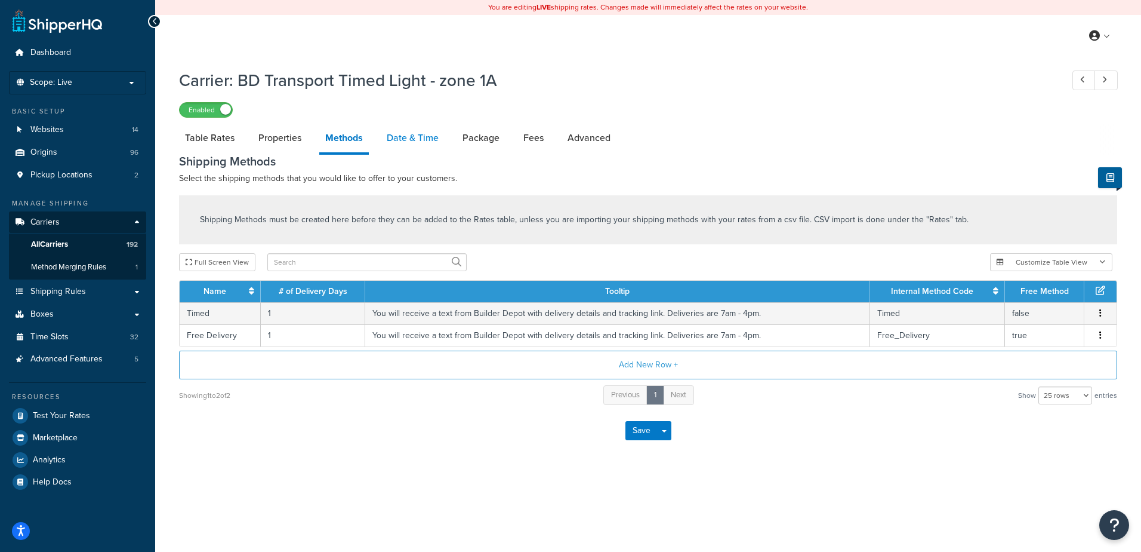
click at [412, 144] on link "Date & Time" at bounding box center [413, 138] width 64 height 29
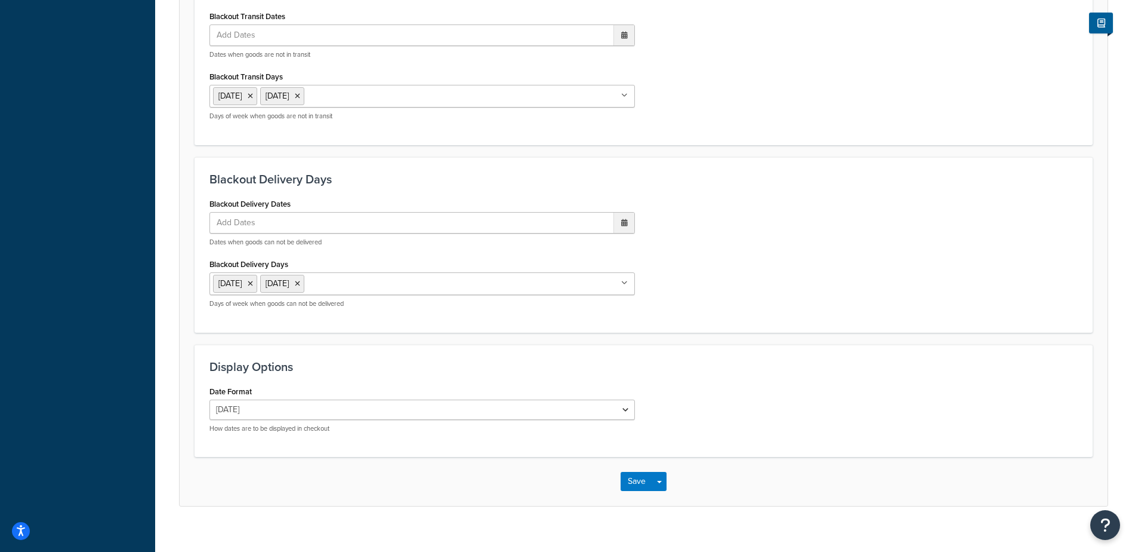
scroll to position [904, 0]
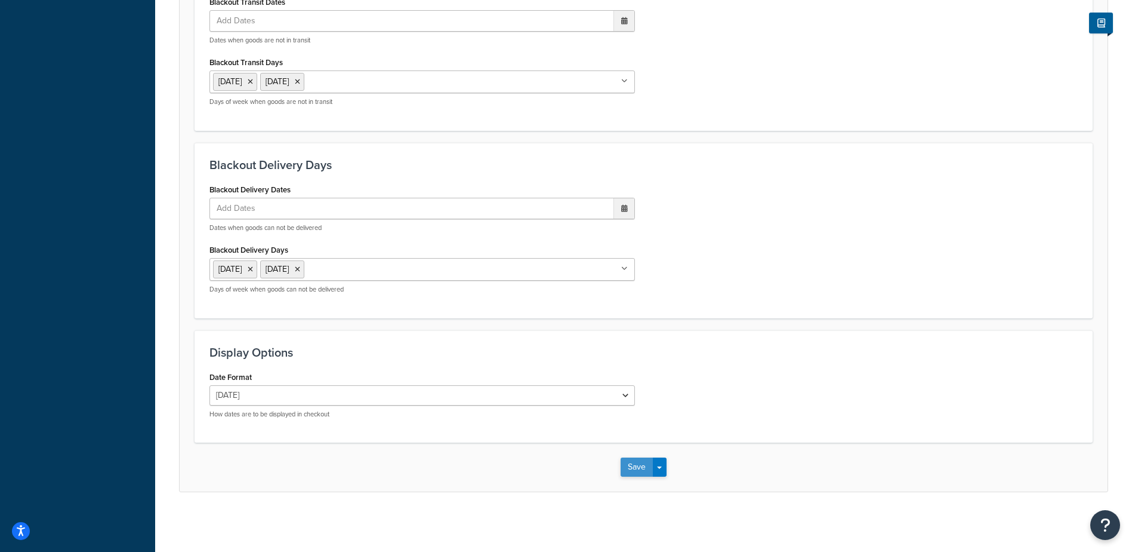
click at [635, 465] on button "Save" at bounding box center [637, 466] width 32 height 19
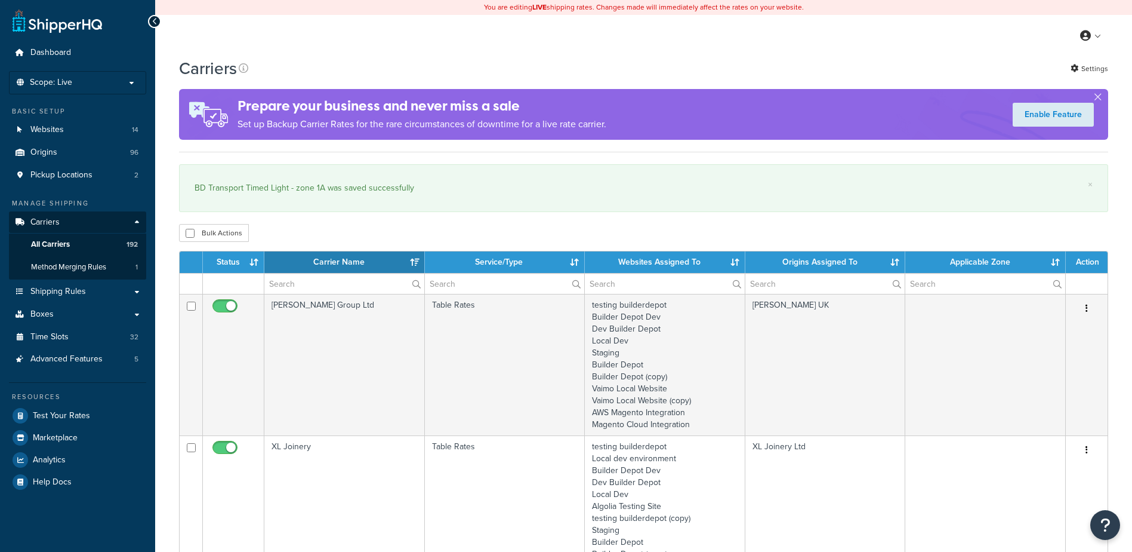
select select "15"
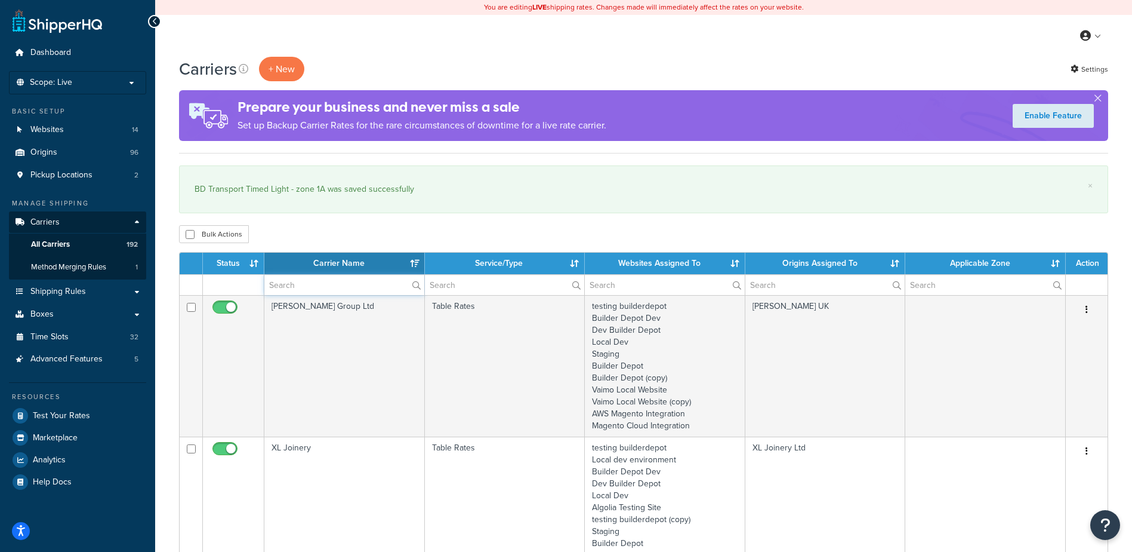
click at [307, 284] on input "text" at bounding box center [344, 285] width 160 height 20
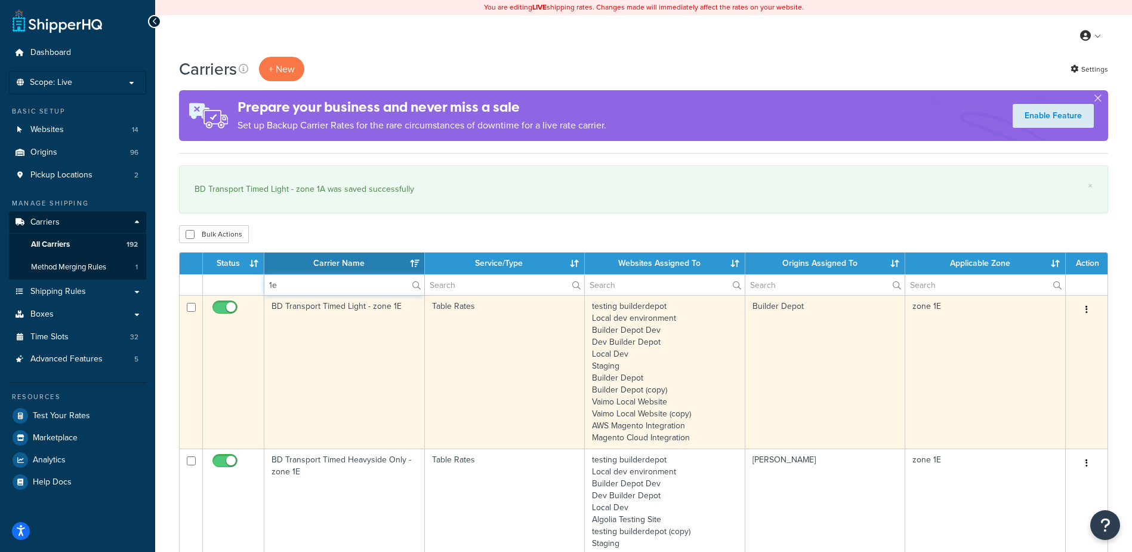
type input "1e"
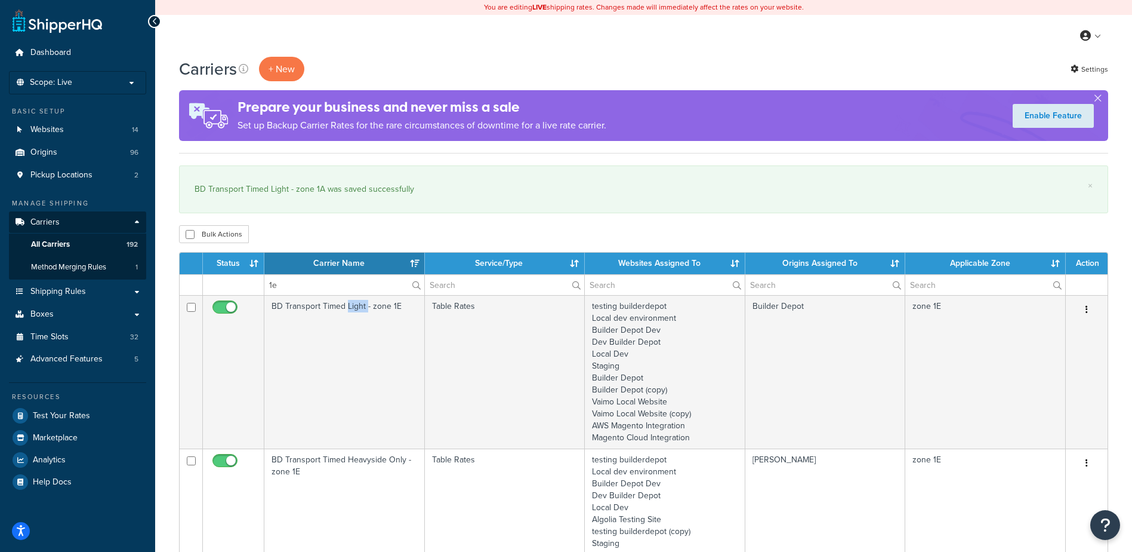
click at [356, 336] on td "BD Transport Timed Light - zone 1E" at bounding box center [344, 371] width 161 height 153
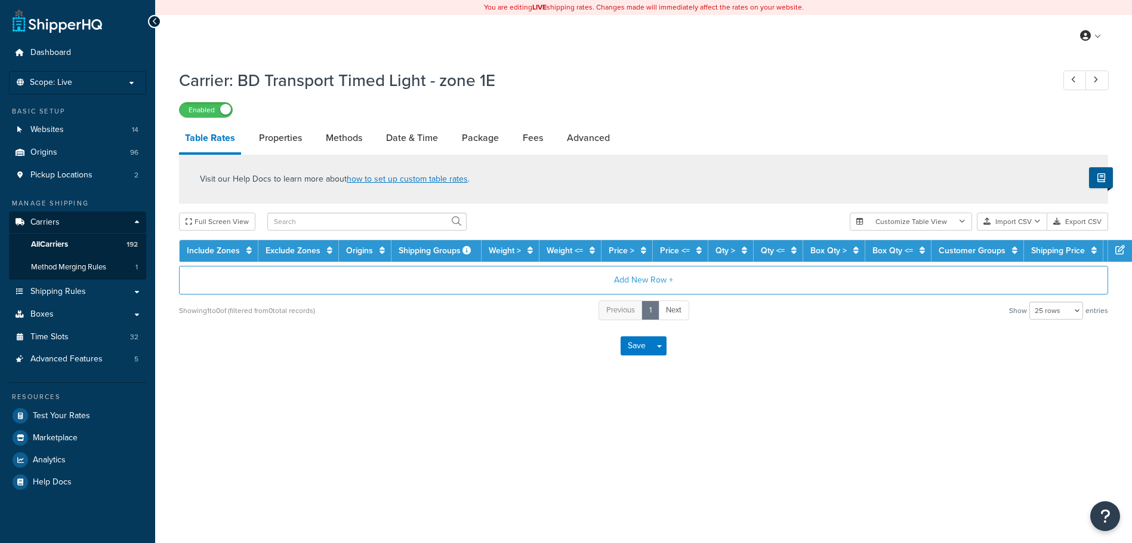
select select "25"
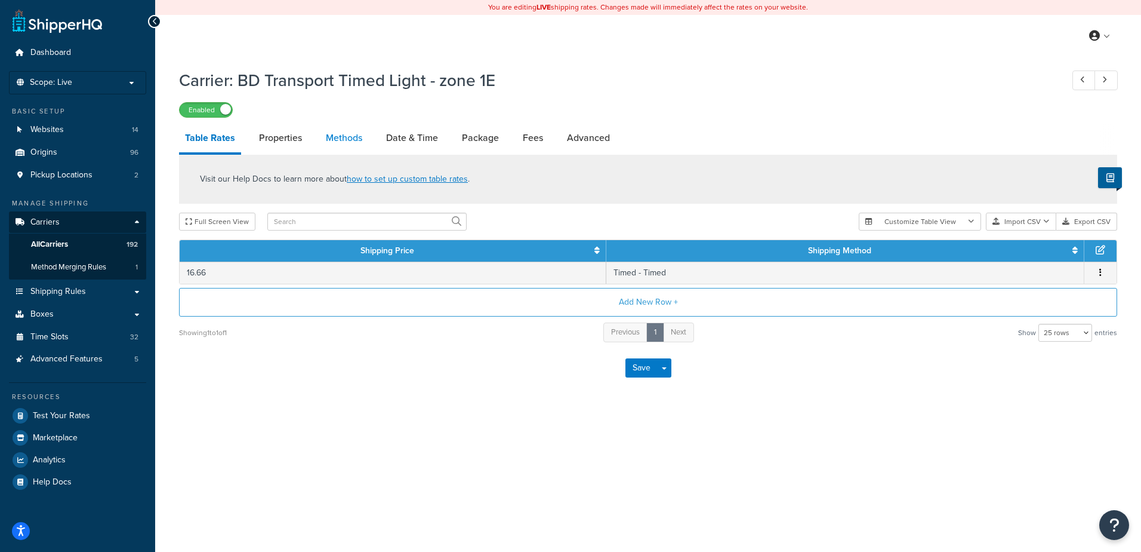
click at [350, 141] on link "Methods" at bounding box center [344, 138] width 48 height 29
select select "25"
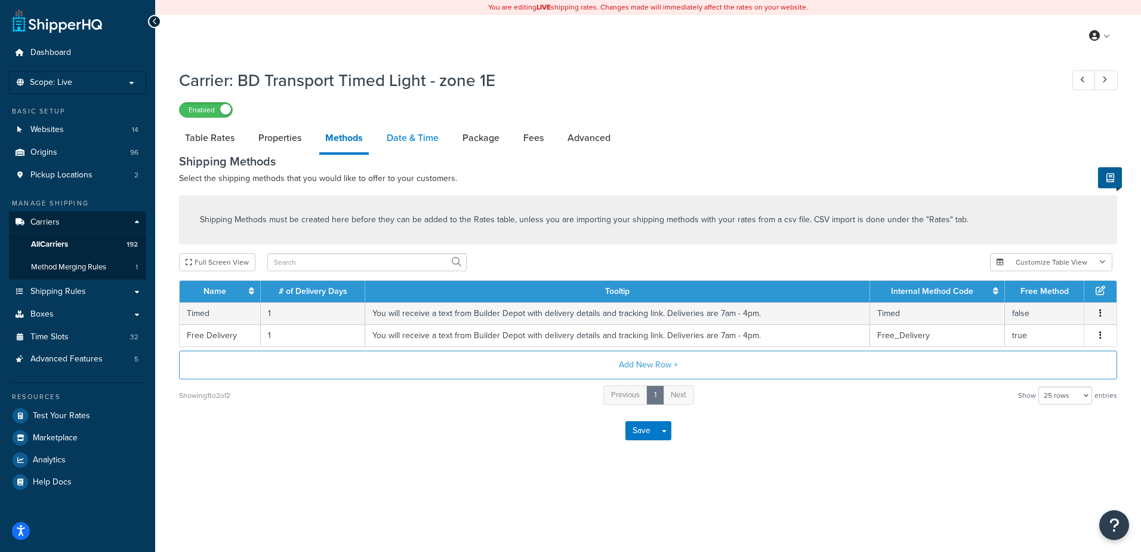
click at [402, 135] on link "Date & Time" at bounding box center [413, 138] width 64 height 29
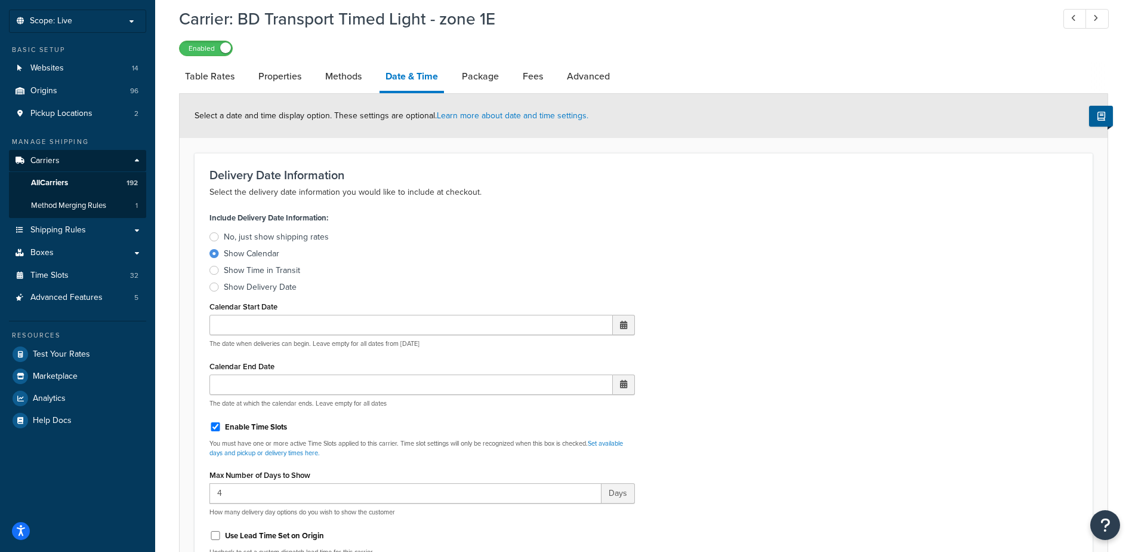
scroll to position [239, 0]
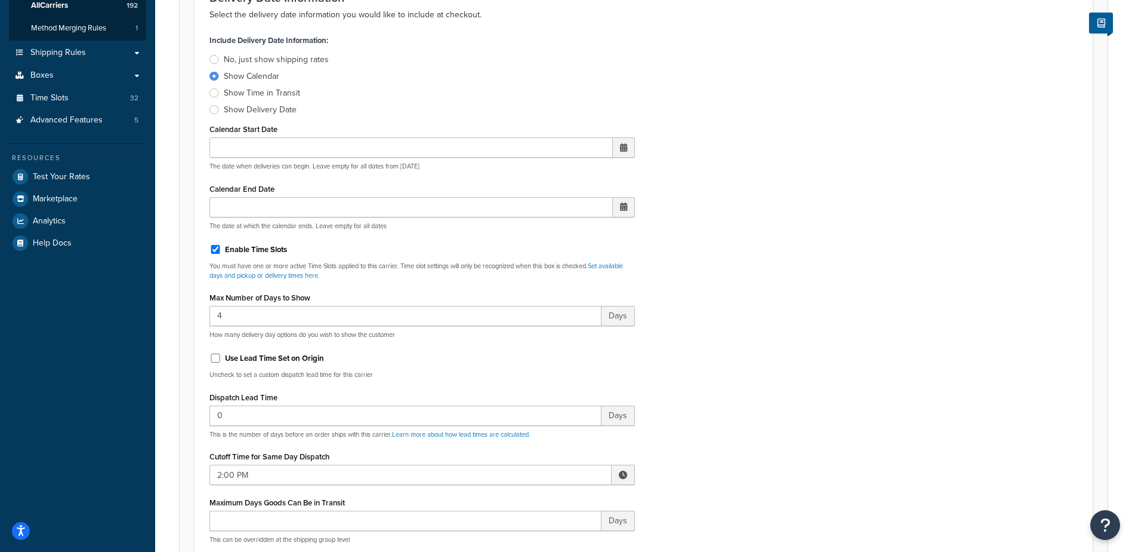
click at [623, 471] on span at bounding box center [623, 474] width 8 height 8
click at [537, 535] on span "▼" at bounding box center [536, 537] width 24 height 24
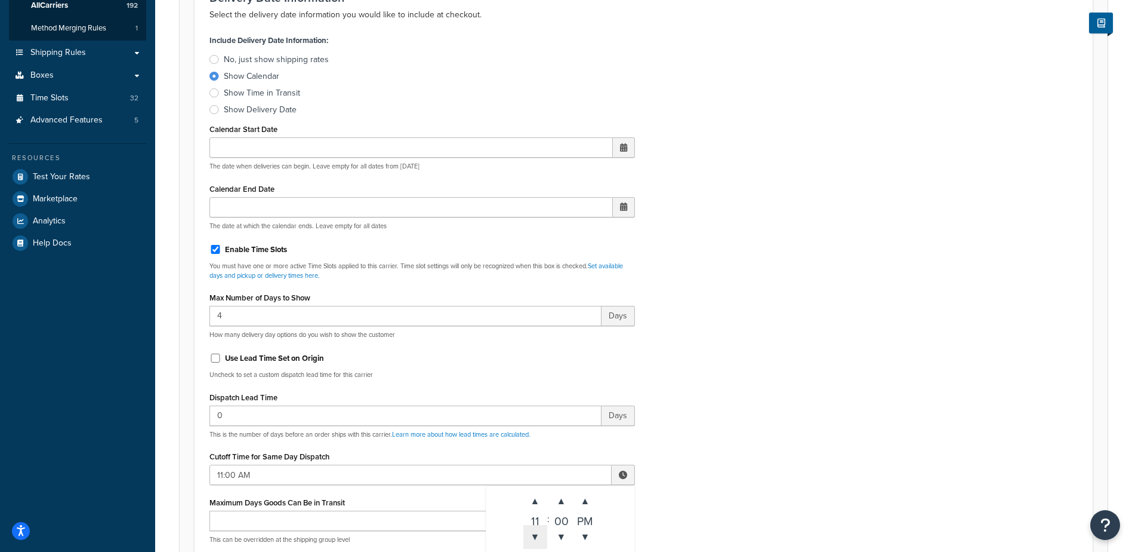
type input "10:00 AM"
click at [703, 466] on div "Include Delivery Date Information: No, just show shipping rates Show Calendar S…" at bounding box center [644, 313] width 887 height 562
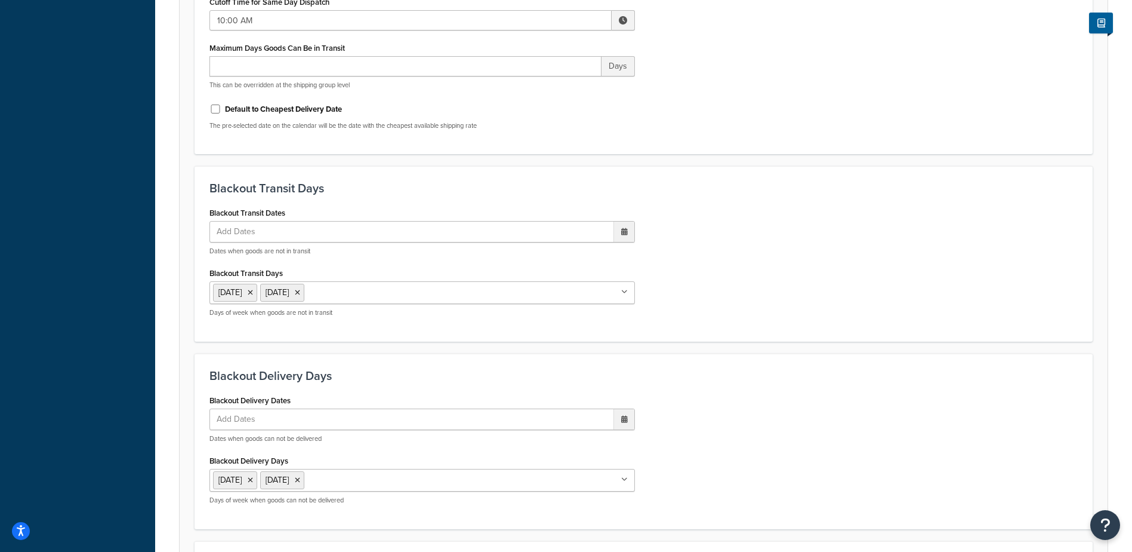
scroll to position [895, 0]
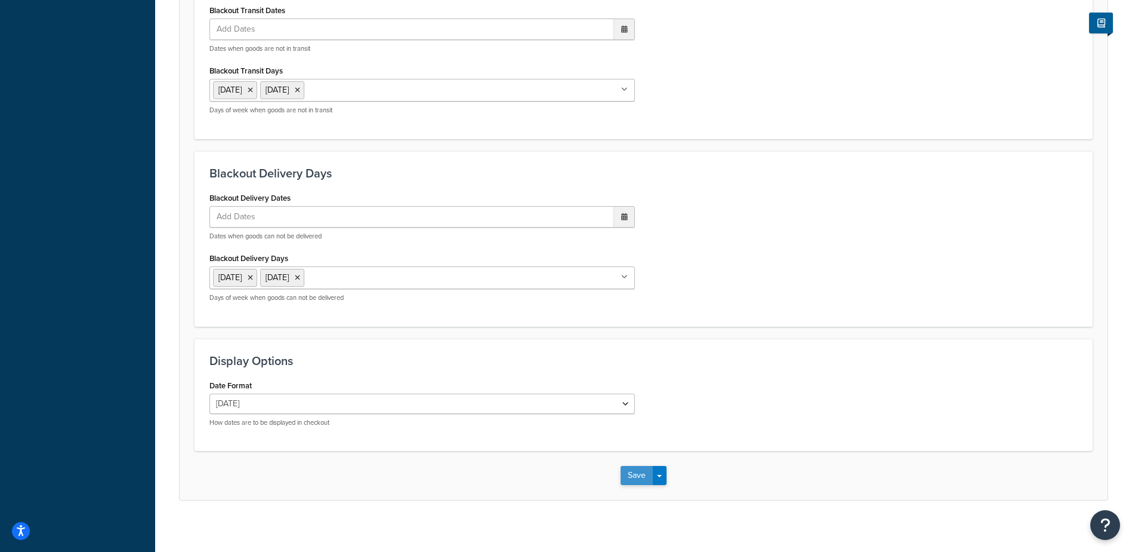
click at [639, 476] on button "Save" at bounding box center [637, 475] width 32 height 19
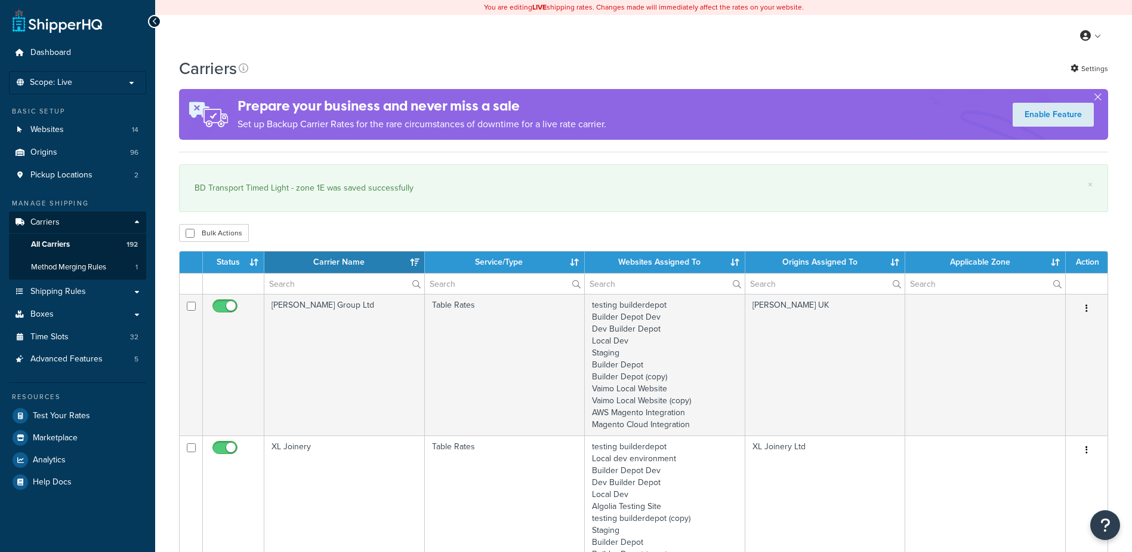
select select "15"
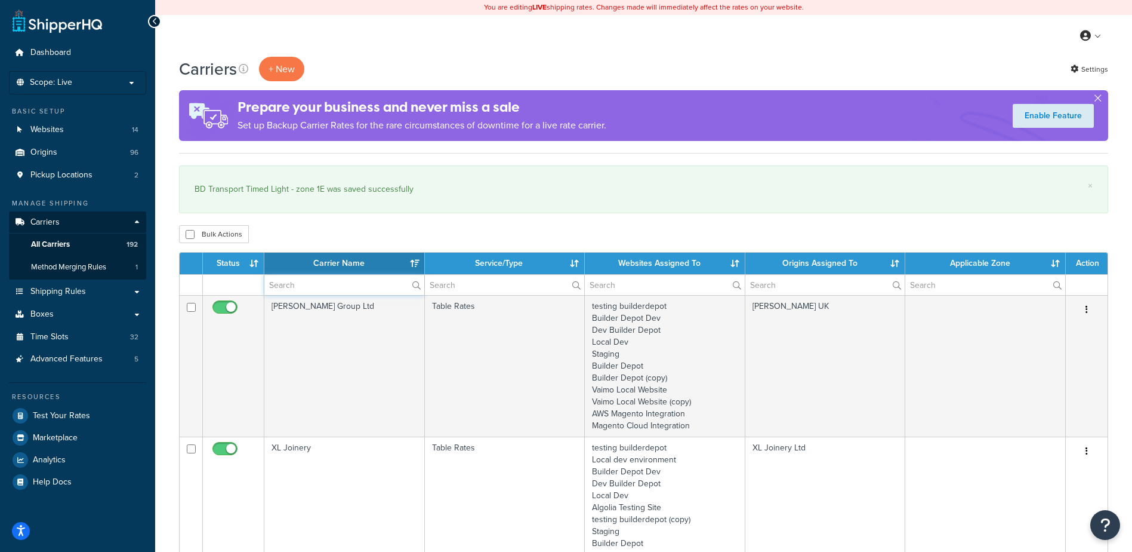
click at [294, 292] on input "text" at bounding box center [344, 285] width 160 height 20
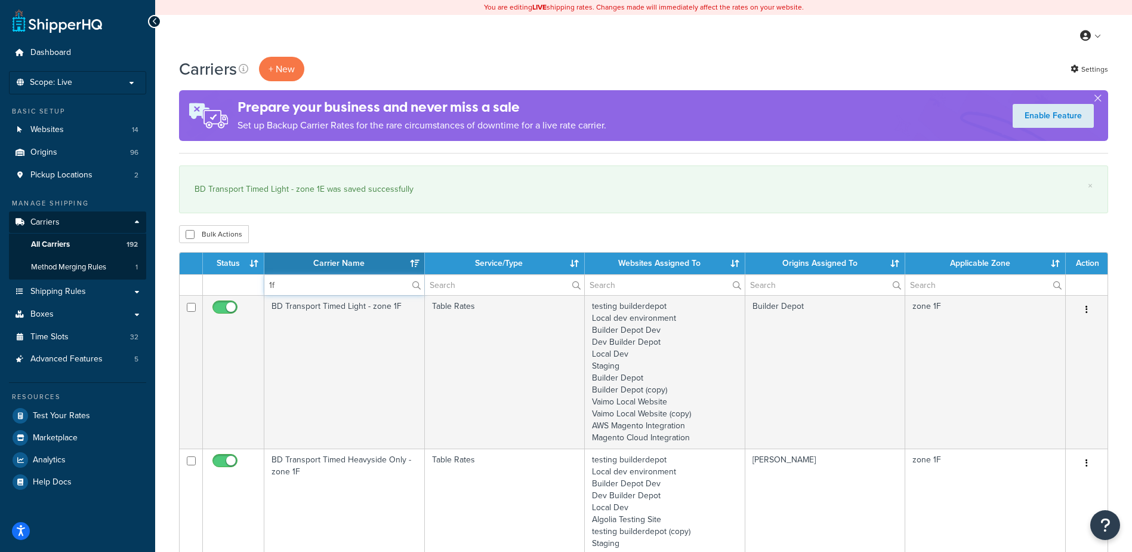
type input "1f"
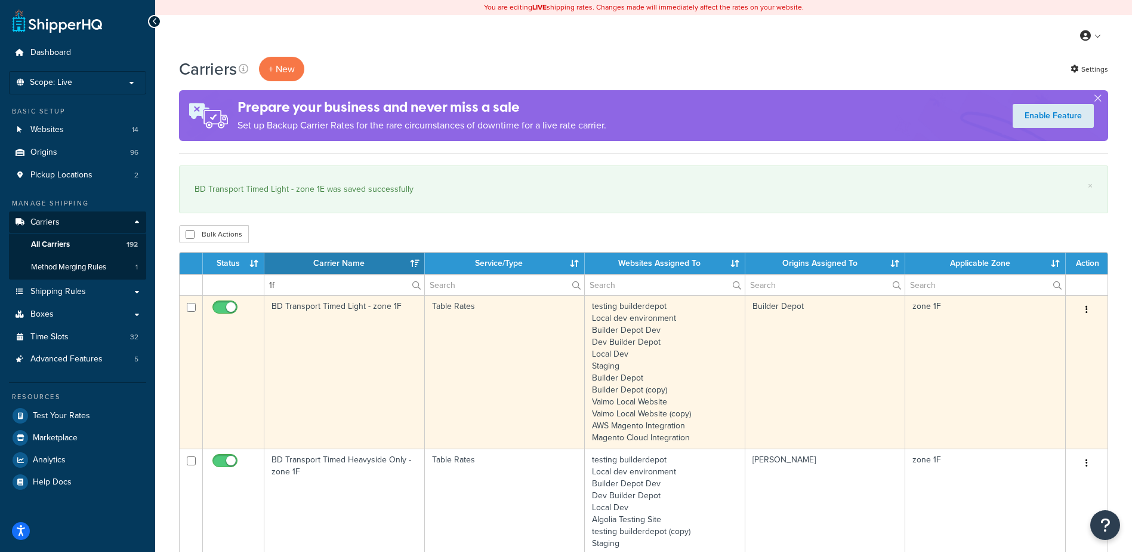
click at [347, 343] on td "BD Transport Timed Light - zone 1F" at bounding box center [344, 371] width 161 height 153
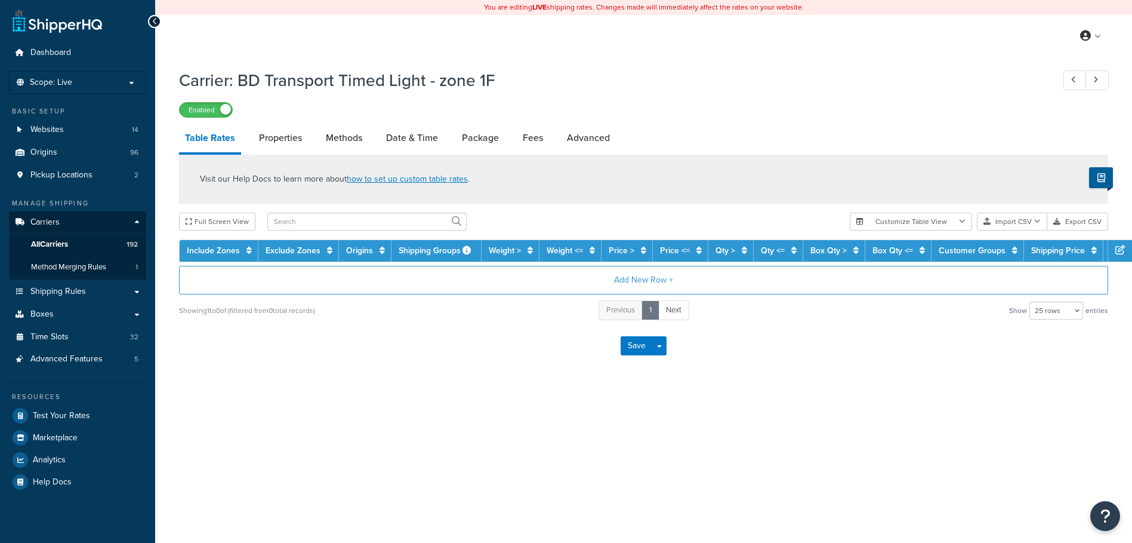
select select "25"
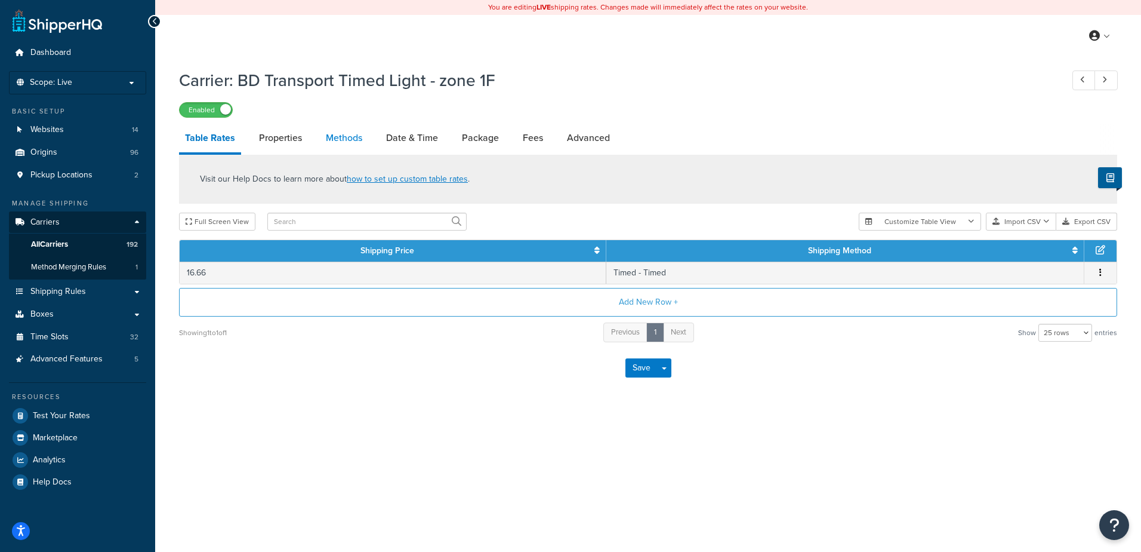
drag, startPoint x: 0, startPoint y: 0, endPoint x: 345, endPoint y: 137, distance: 371.1
click at [345, 137] on link "Methods" at bounding box center [344, 138] width 48 height 29
select select "25"
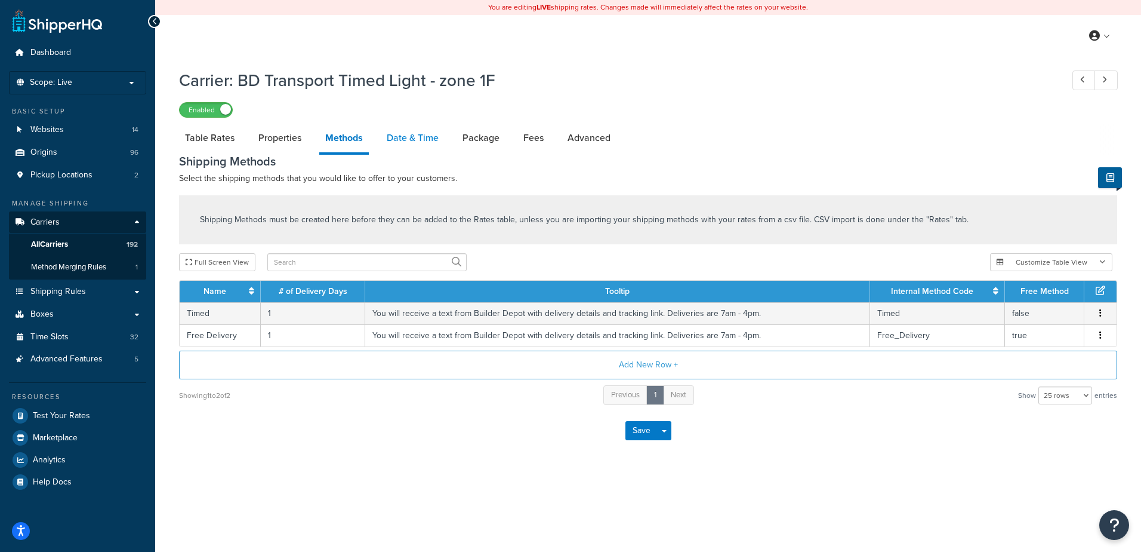
click at [408, 138] on link "Date & Time" at bounding box center [413, 138] width 64 height 29
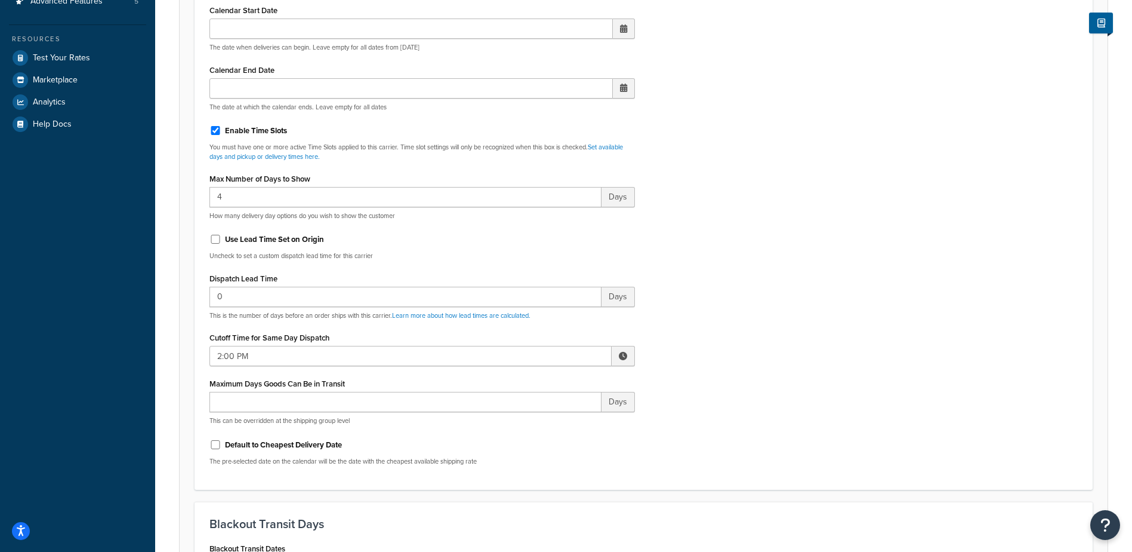
scroll to position [358, 0]
click at [619, 352] on span at bounding box center [623, 355] width 8 height 8
click at [530, 410] on span "▼" at bounding box center [536, 417] width 24 height 24
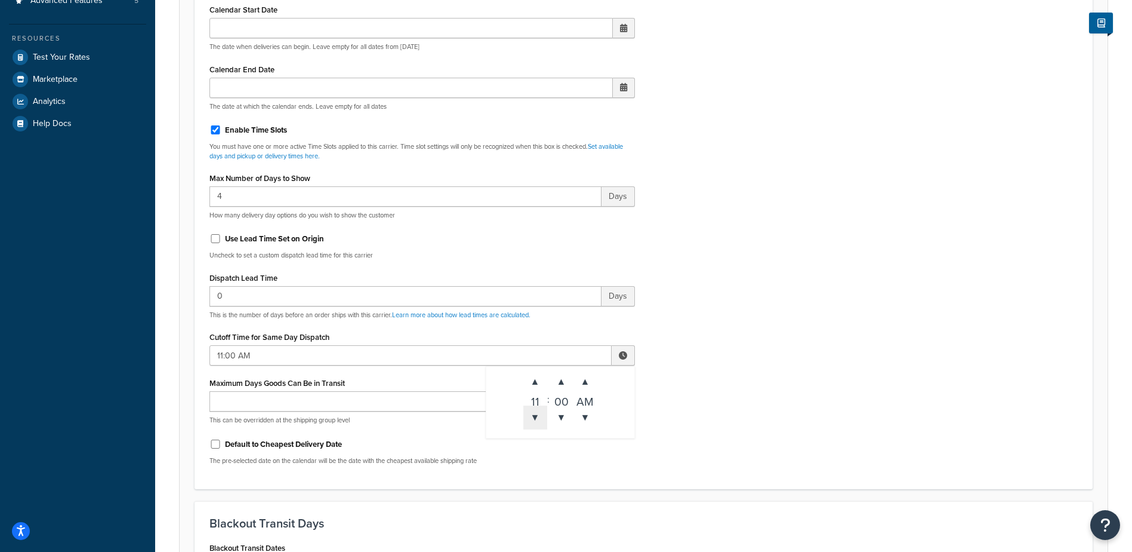
click at [530, 411] on span "▼" at bounding box center [536, 417] width 24 height 24
type input "10:00 AM"
click at [711, 387] on div "Include Delivery Date Information: No, just show shipping rates Show Calendar S…" at bounding box center [644, 193] width 887 height 562
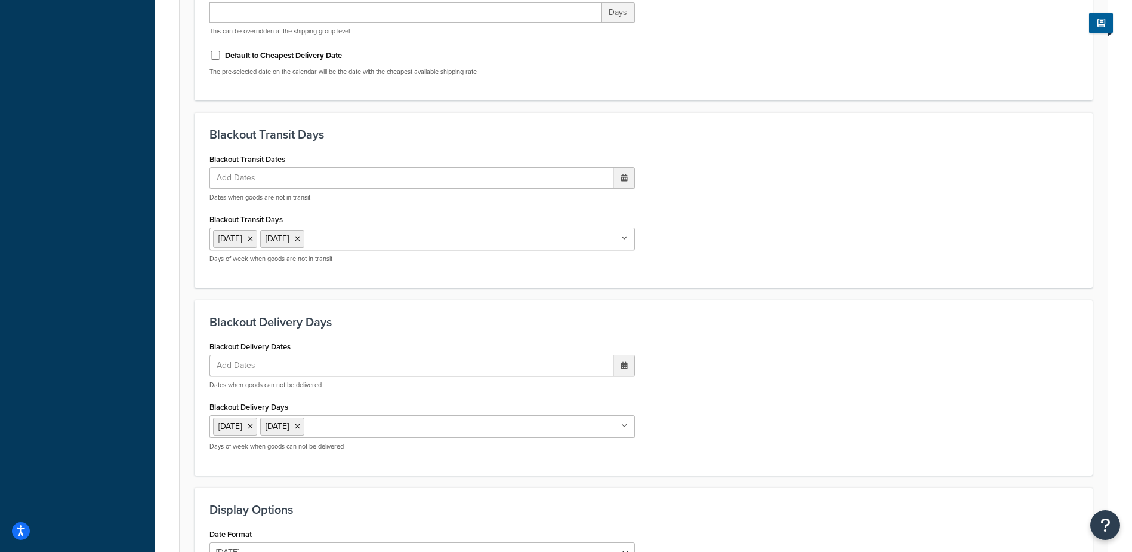
scroll to position [904, 0]
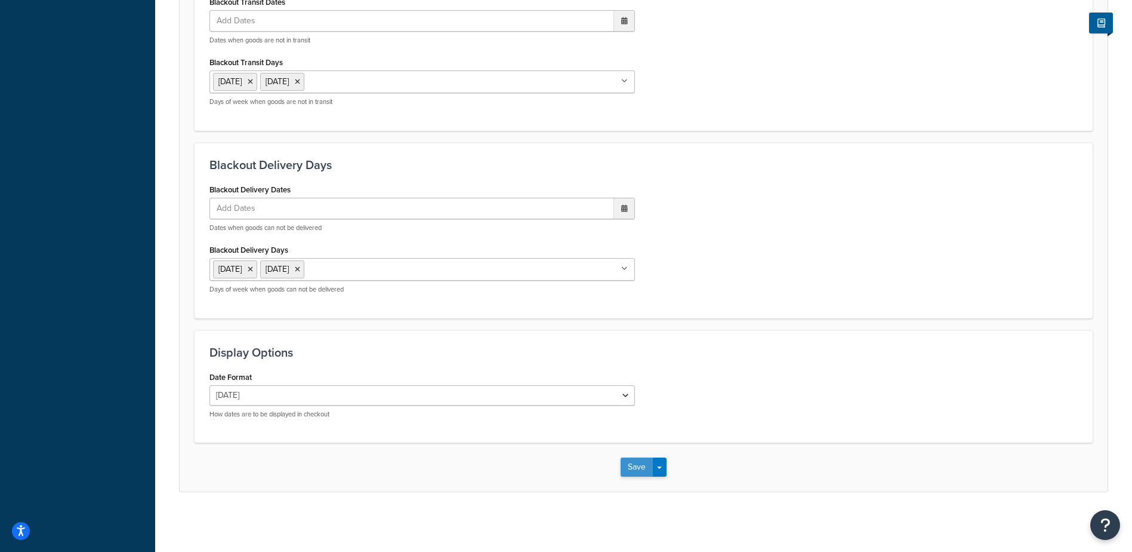
click at [636, 460] on button "Save" at bounding box center [637, 466] width 32 height 19
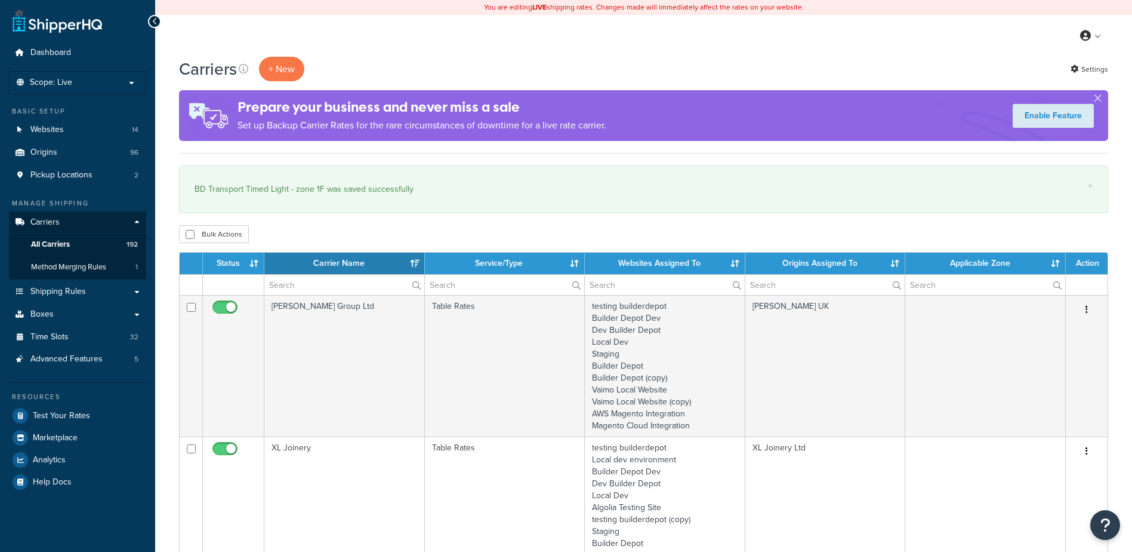
select select "15"
